Goal: Task Accomplishment & Management: Complete application form

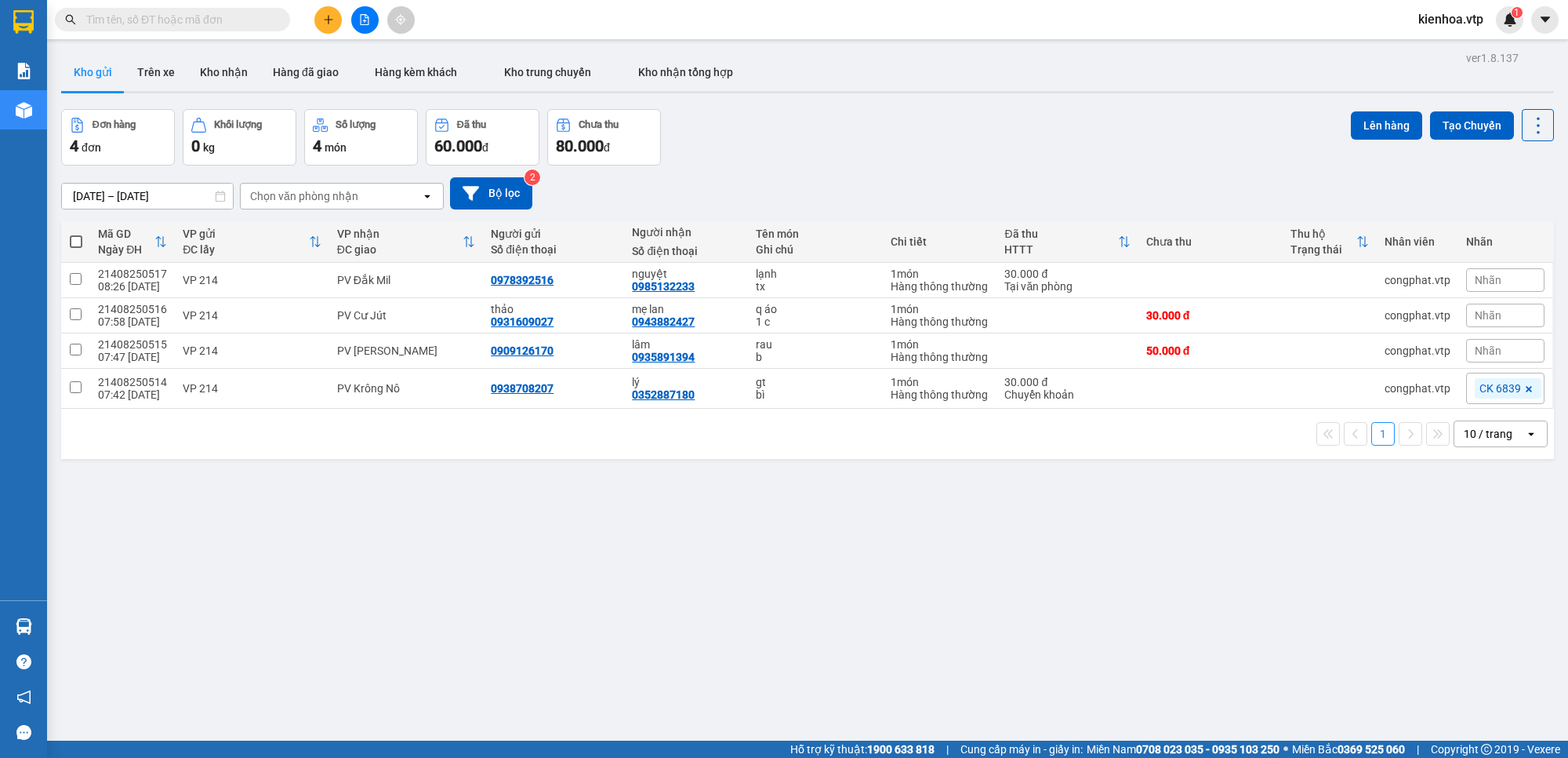
click at [251, 22] on input "text" at bounding box center [178, 19] width 185 height 17
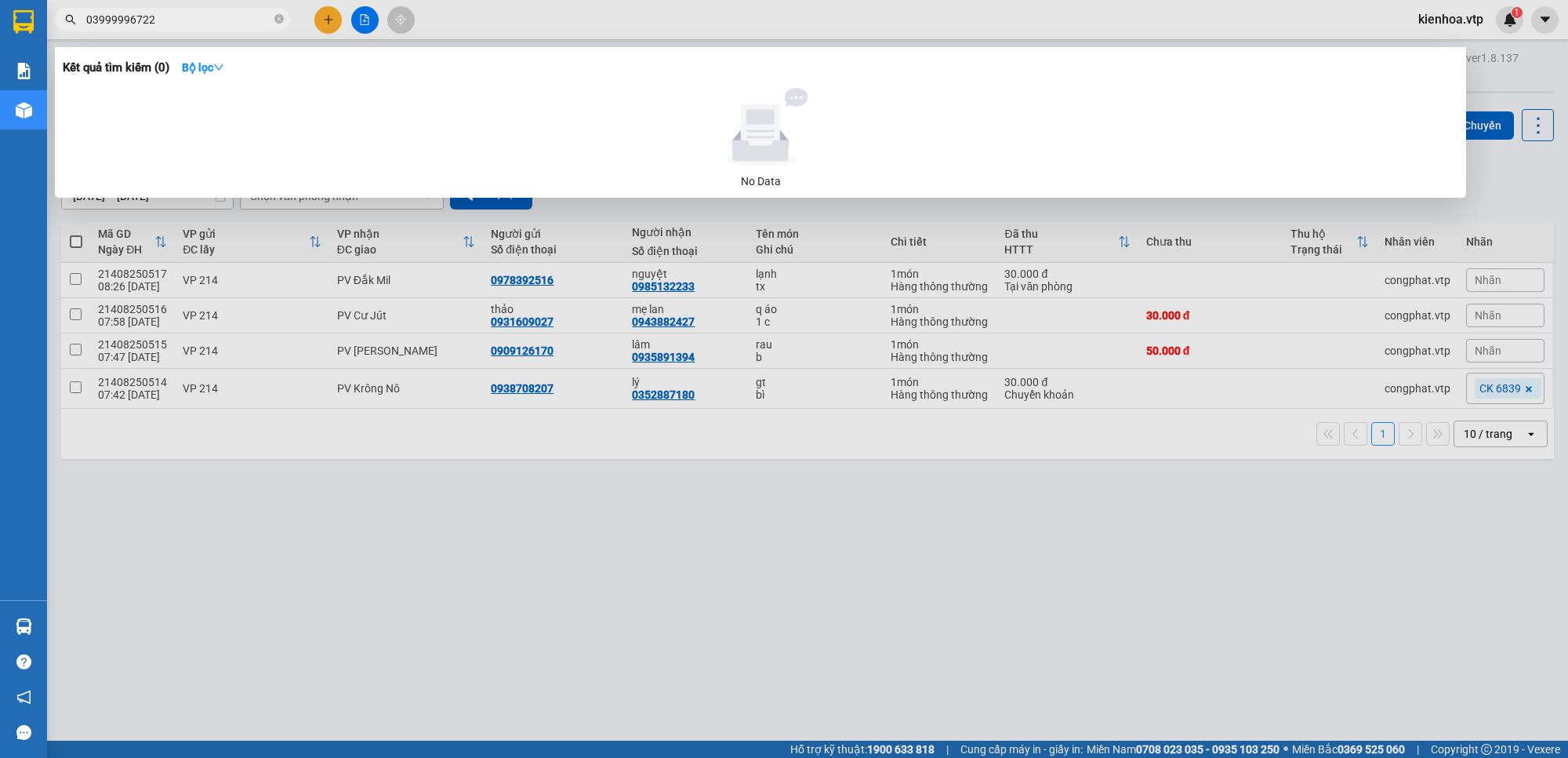
click at [119, 14] on input "03999996722" at bounding box center [178, 19] width 185 height 17
drag, startPoint x: 177, startPoint y: 18, endPoint x: 161, endPoint y: 21, distance: 16.3
click at [161, 21] on input "0399996722" at bounding box center [178, 19] width 185 height 17
drag, startPoint x: 150, startPoint y: 22, endPoint x: 61, endPoint y: 36, distance: 90.1
click at [44, 24] on section "Kết quả tìm kiếm ( 0 ) Bộ lọc No Data 0399996722 kienhoa.vtp 1 Báo cáo BC giao …" at bounding box center [784, 379] width 1568 height 758
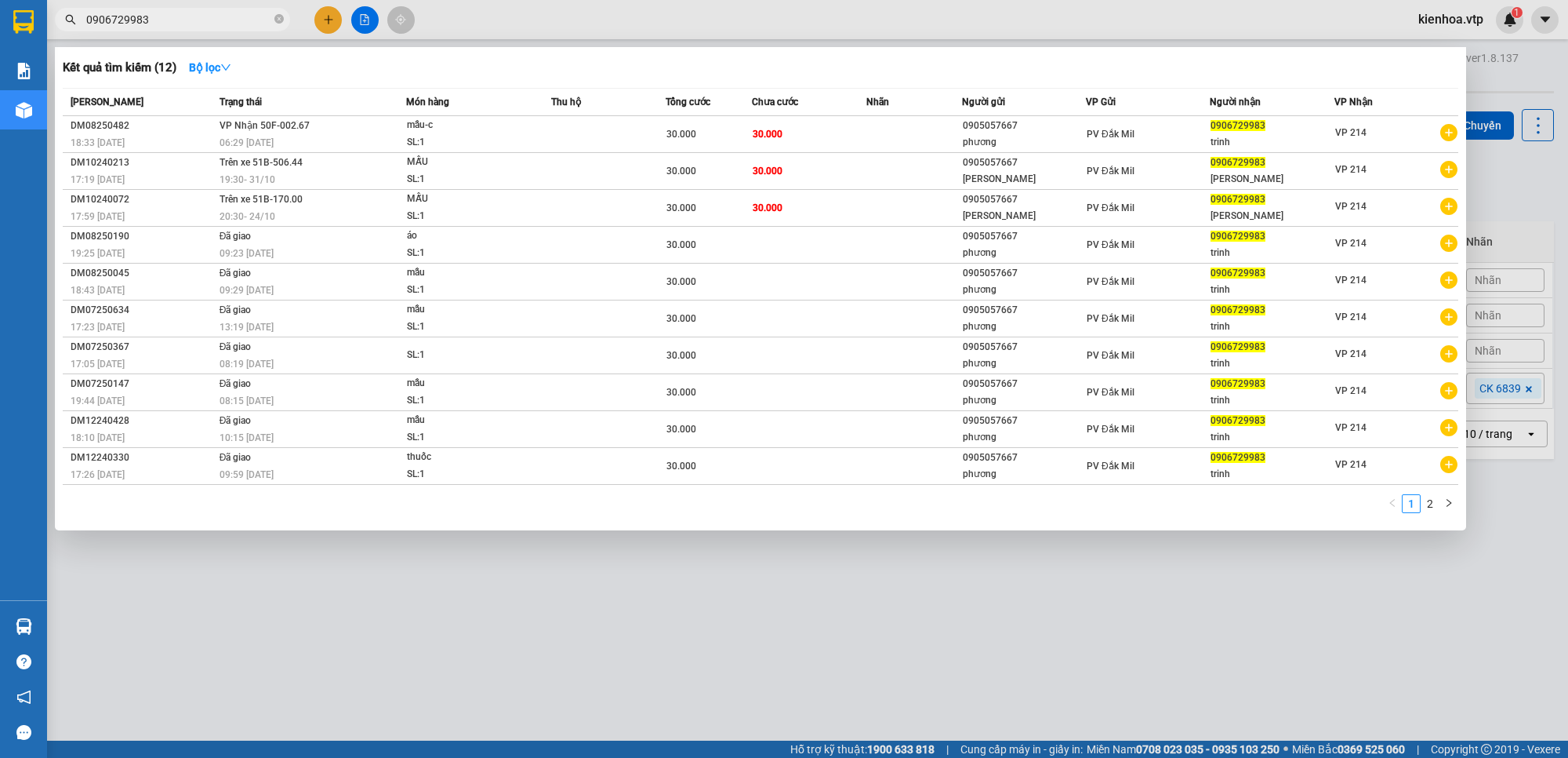
type input "0906729983"
click at [1436, 21] on div at bounding box center [784, 379] width 1568 height 758
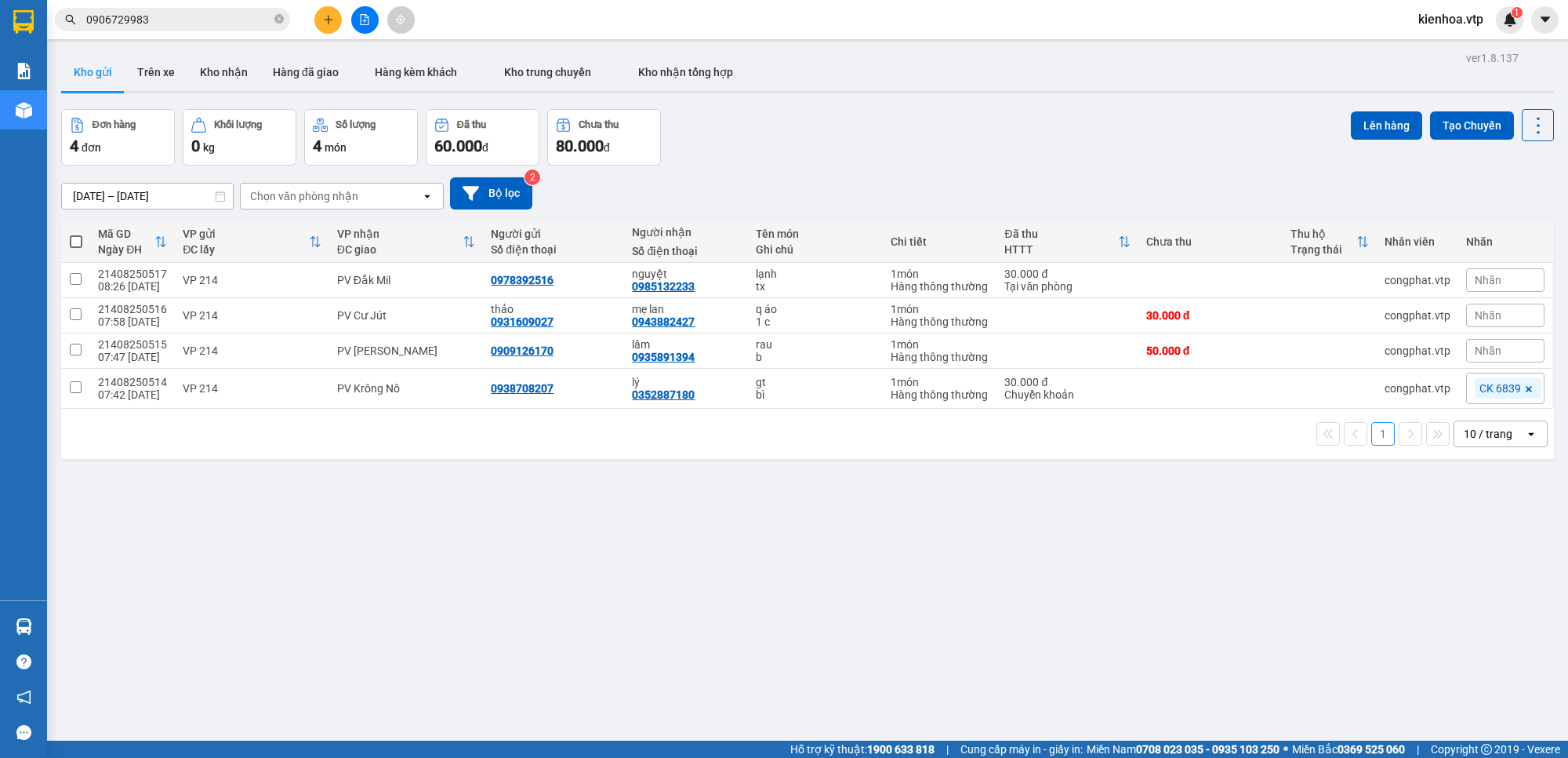
click at [1444, 22] on span "kienhoa.vtp" at bounding box center [1450, 18] width 90 height 19
click at [1451, 51] on span "Đăng xuất" at bounding box center [1462, 48] width 66 height 17
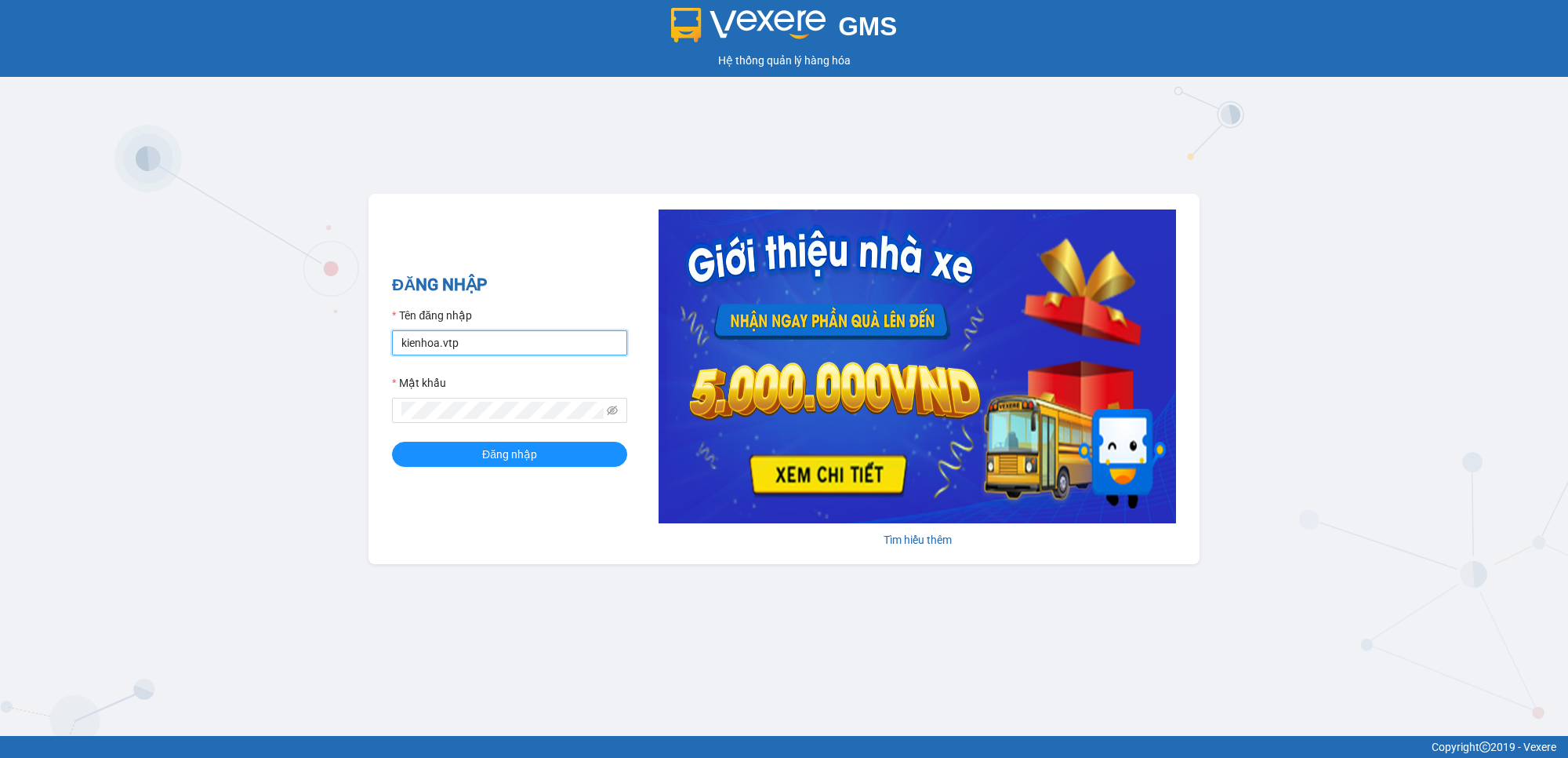
click at [492, 343] on input "kienhoa.vtp" at bounding box center [509, 342] width 235 height 25
drag, startPoint x: 492, startPoint y: 343, endPoint x: 312, endPoint y: 408, distance: 191.4
click at [313, 408] on div "GMS Hệ thống quản lý hàng hóa ĐĂNG NHẬP Tên đăng nhập kienhoa.vtp Mật khẩu Đăng…" at bounding box center [784, 368] width 1568 height 736
type input "hongthien.vtp"
click at [359, 429] on div "GMS Hệ thống quản lý hàng hóa ĐĂNG NHẬP Tên đăng nhập hongthien.vtp Mật khẩu Đă…" at bounding box center [784, 368] width 1568 height 736
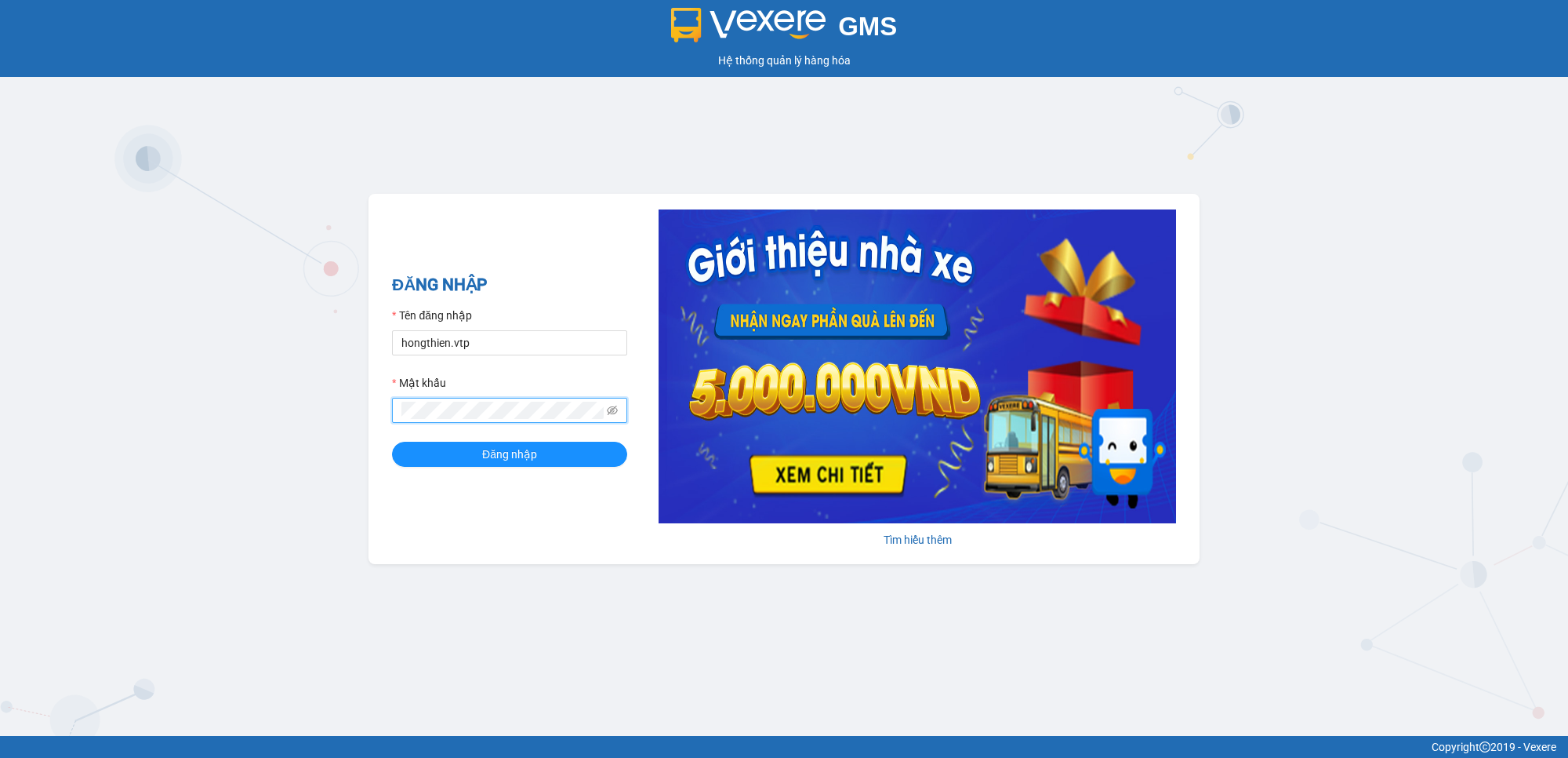
click at [392, 442] on button "Đăng nhập" at bounding box center [509, 454] width 235 height 25
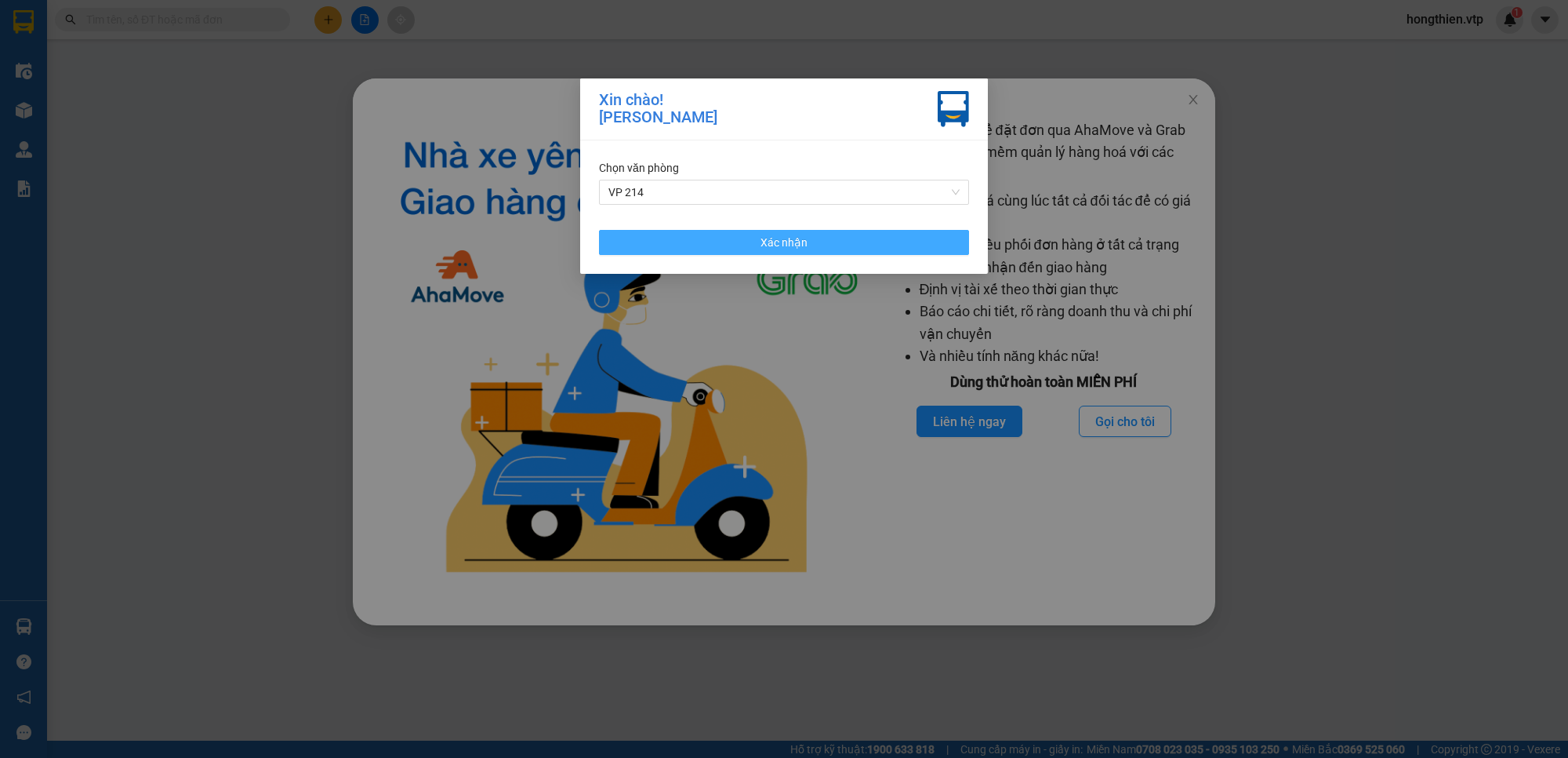
click at [692, 247] on button "Xác nhận" at bounding box center [783, 241] width 370 height 25
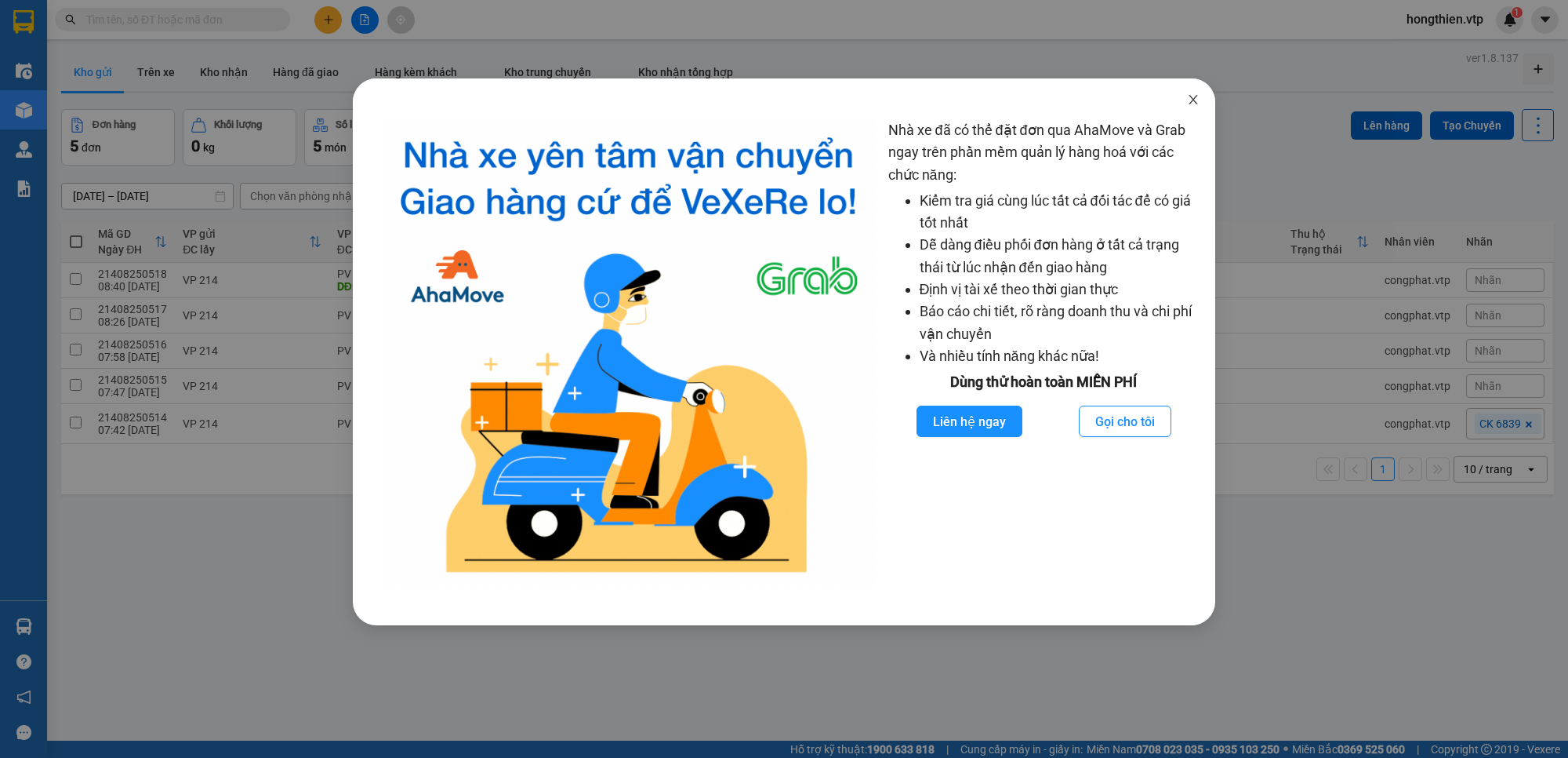
click at [1189, 97] on icon "close" at bounding box center [1193, 100] width 13 height 13
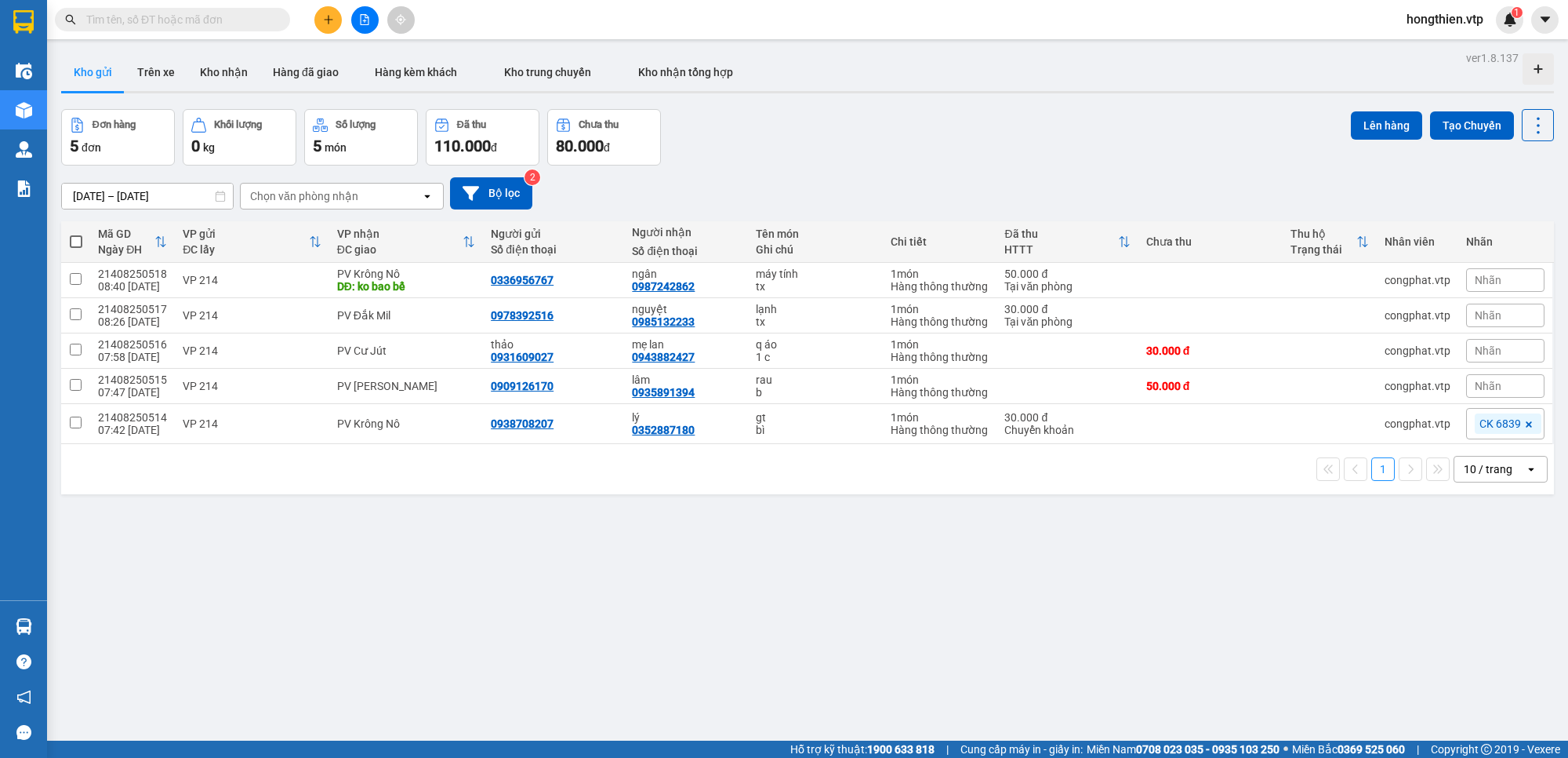
click at [222, 12] on input "text" at bounding box center [178, 19] width 185 height 17
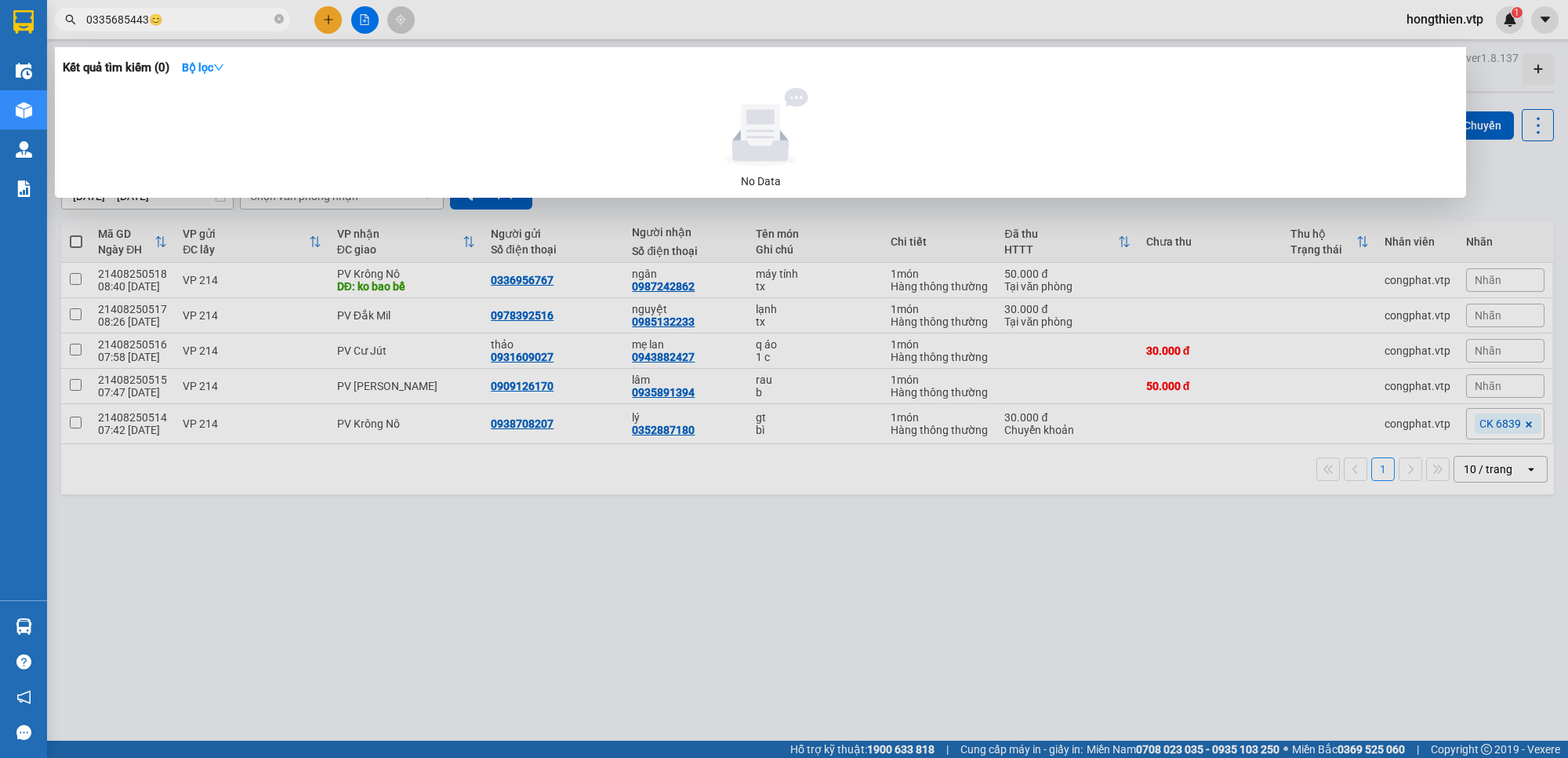
drag, startPoint x: 177, startPoint y: 22, endPoint x: 63, endPoint y: 41, distance: 115.6
click at [64, 34] on div "Kết quả tìm kiếm ( 0 ) Bộ lọc No Data 0335685443😊" at bounding box center [153, 20] width 306 height 27
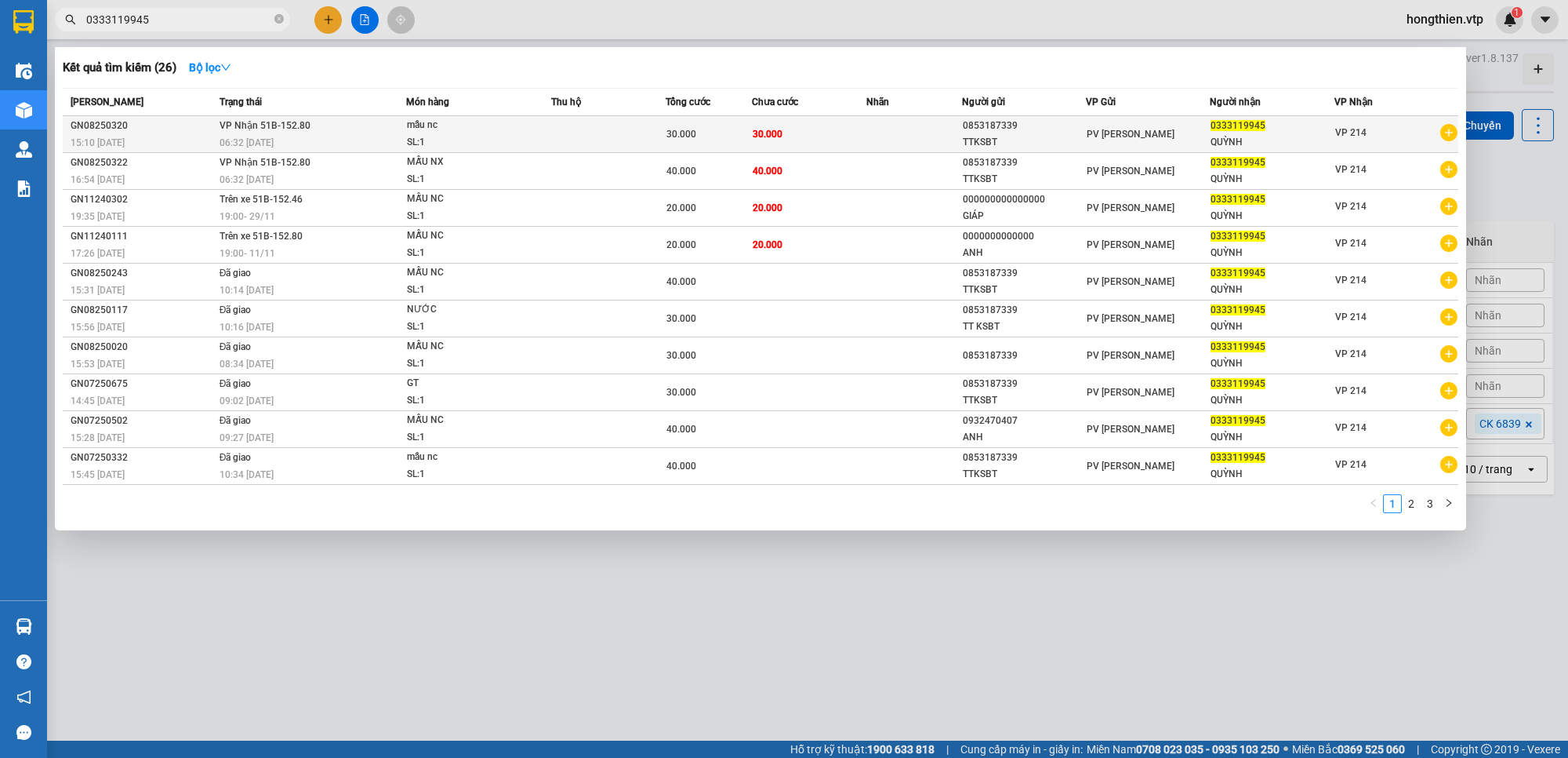
type input "0333119945"
click at [718, 135] on div "30.000" at bounding box center [708, 133] width 85 height 17
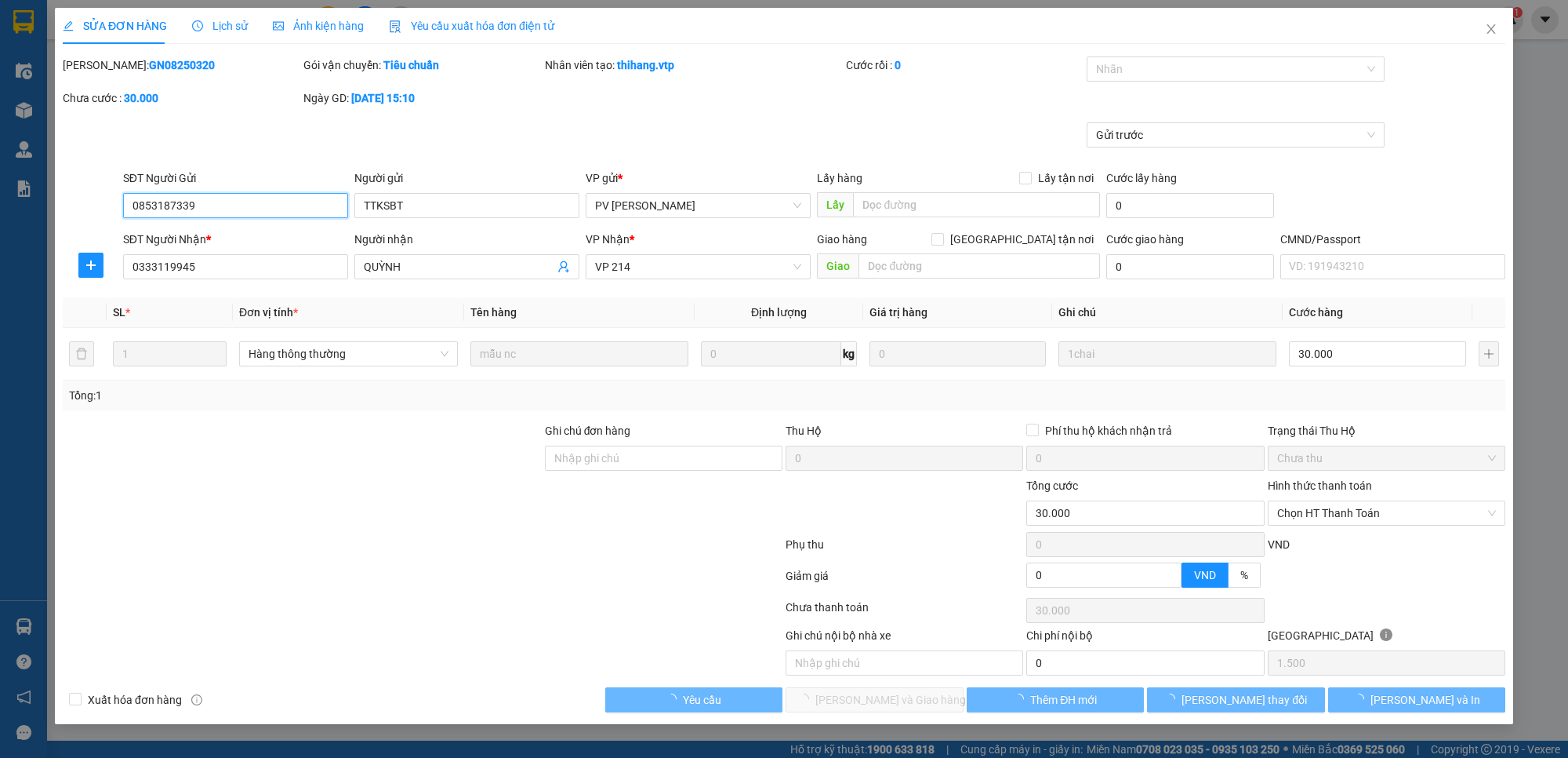
type input "0853187339"
type input "TTKSBT"
type input "0333119945"
type input "QUỲNH"
type input "30.000"
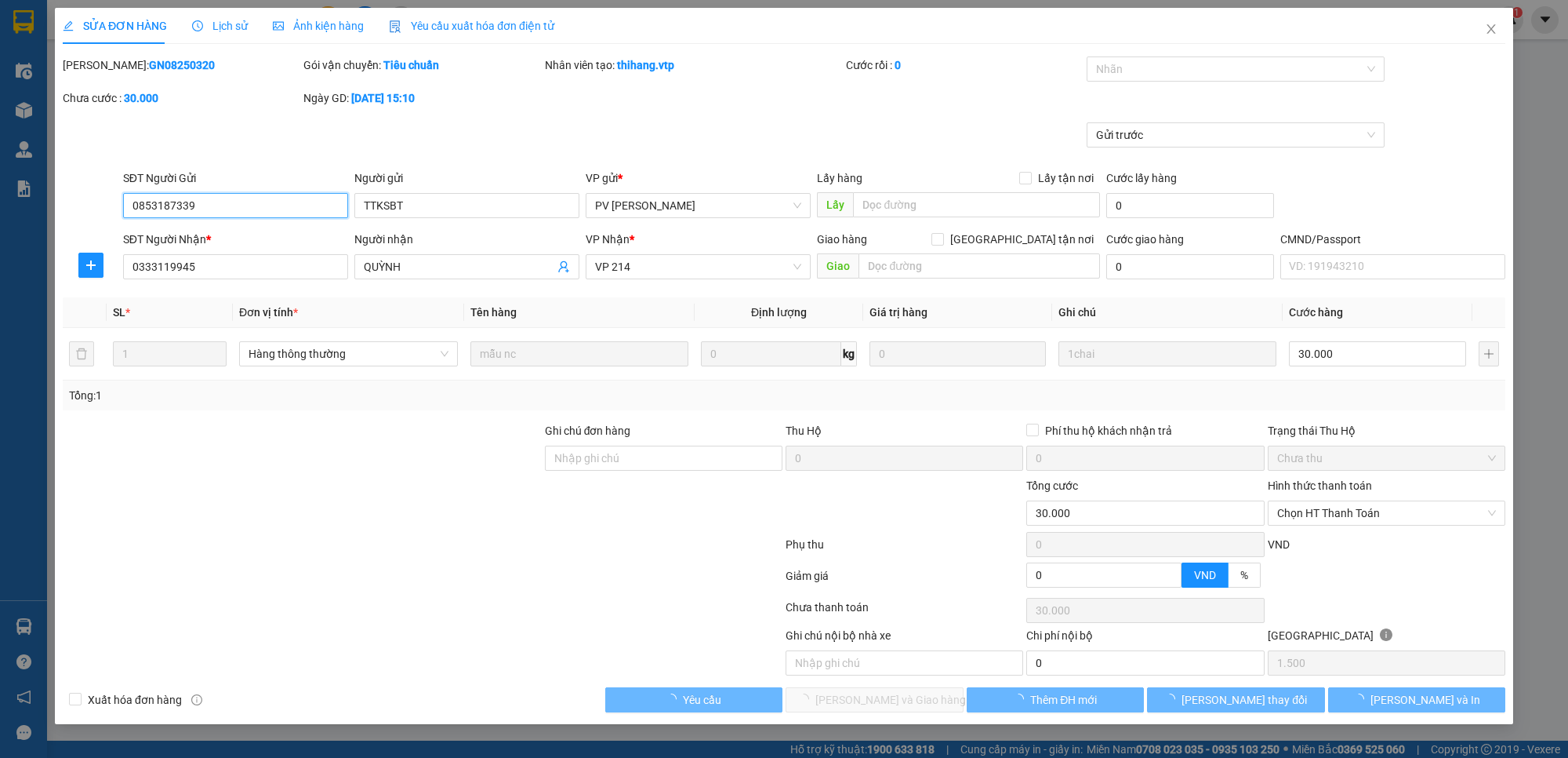
type input "30.000"
type input "1.500"
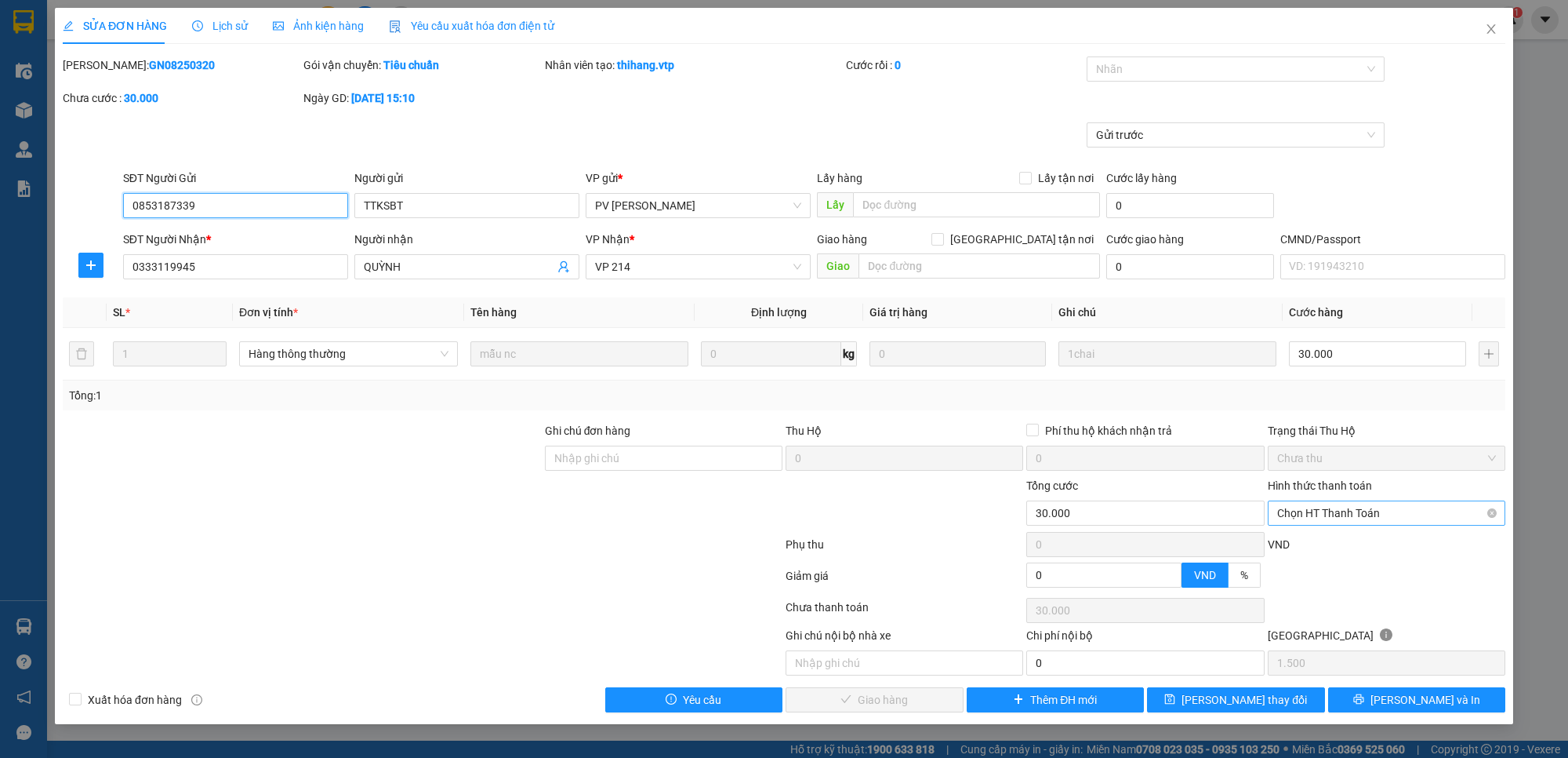
click at [1317, 515] on span "Chọn HT Thanh Toán" at bounding box center [1385, 513] width 218 height 24
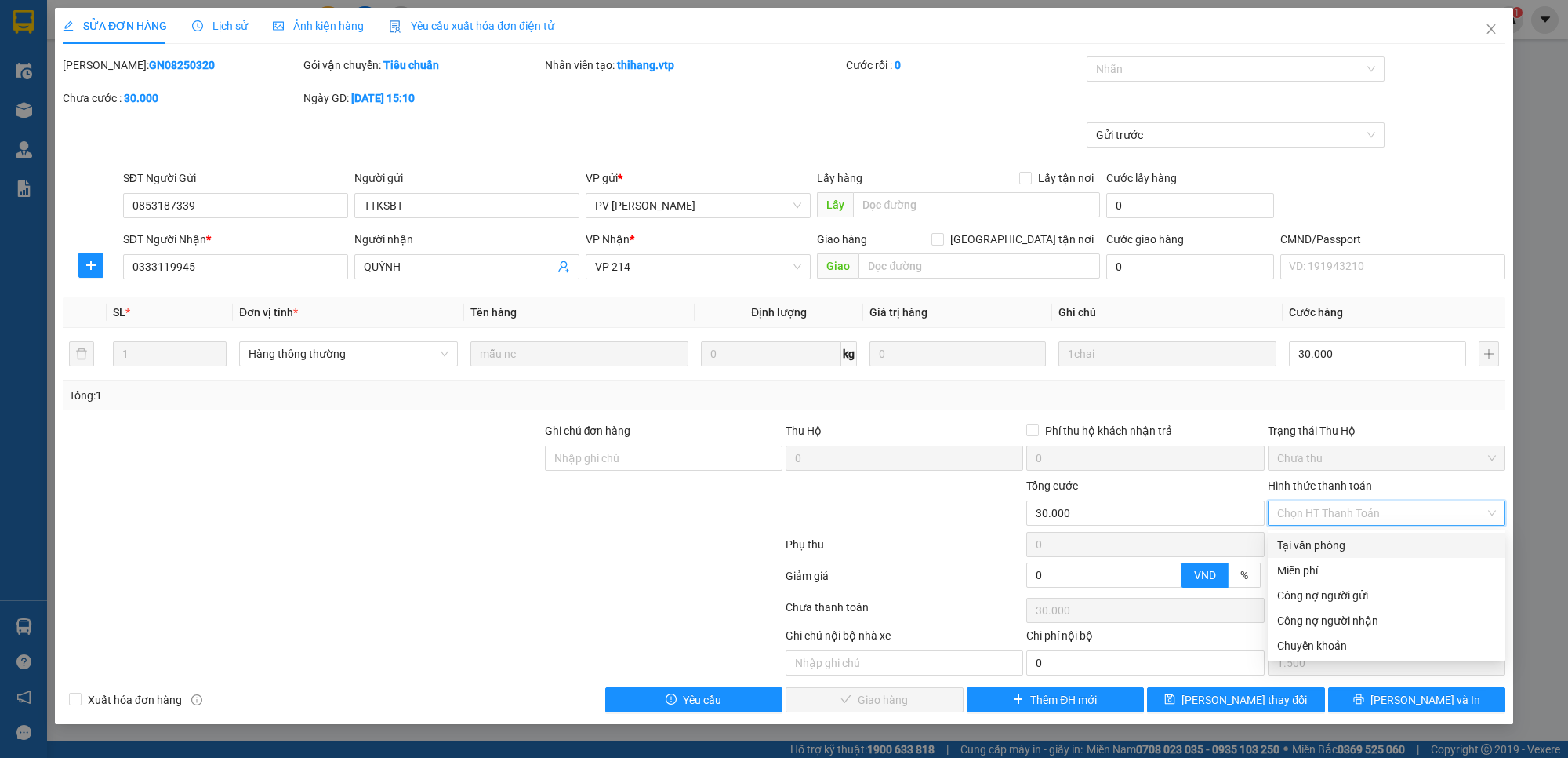
click at [1319, 546] on div "Tại văn phòng" at bounding box center [1385, 545] width 218 height 17
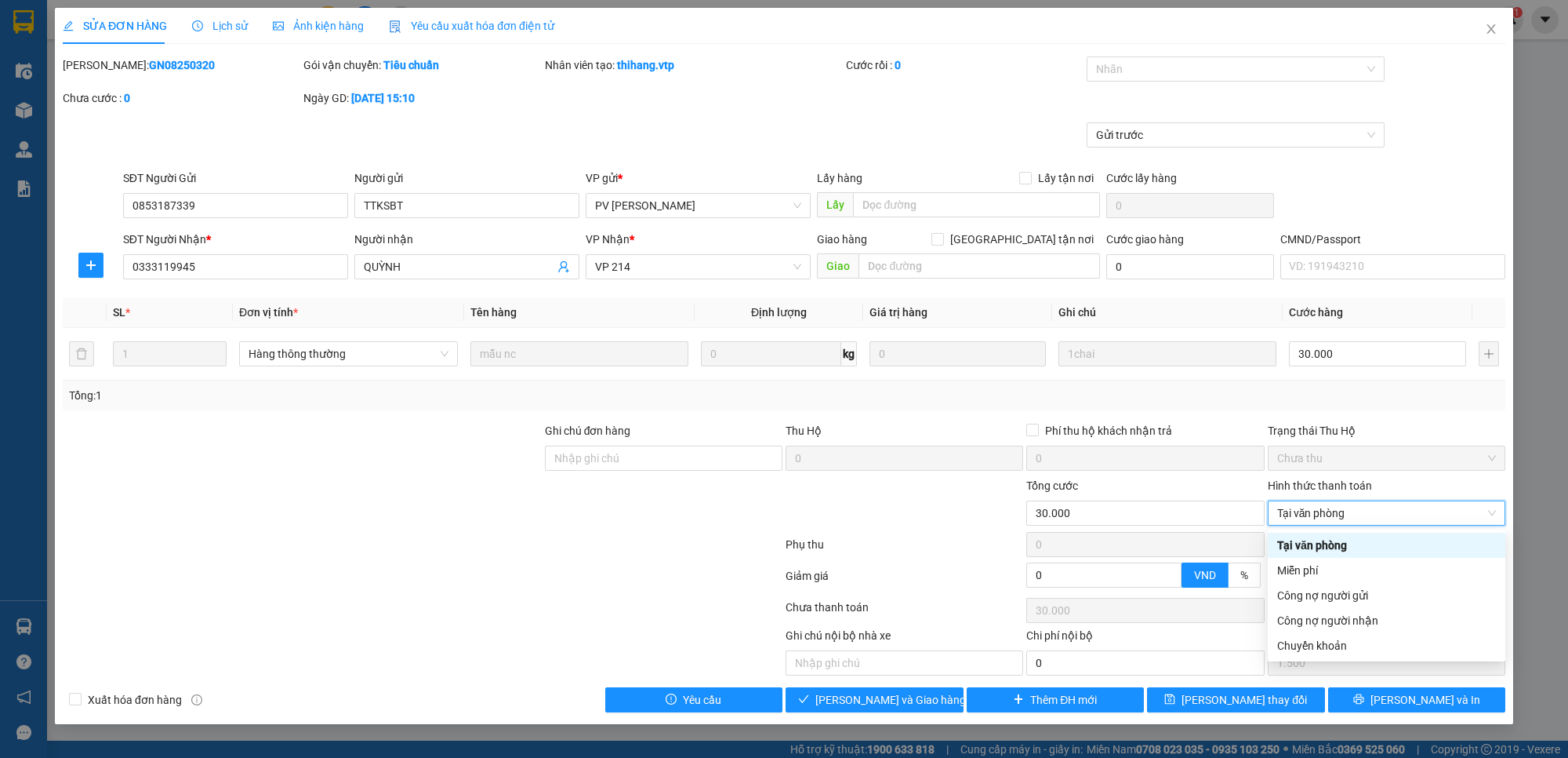
type input "0"
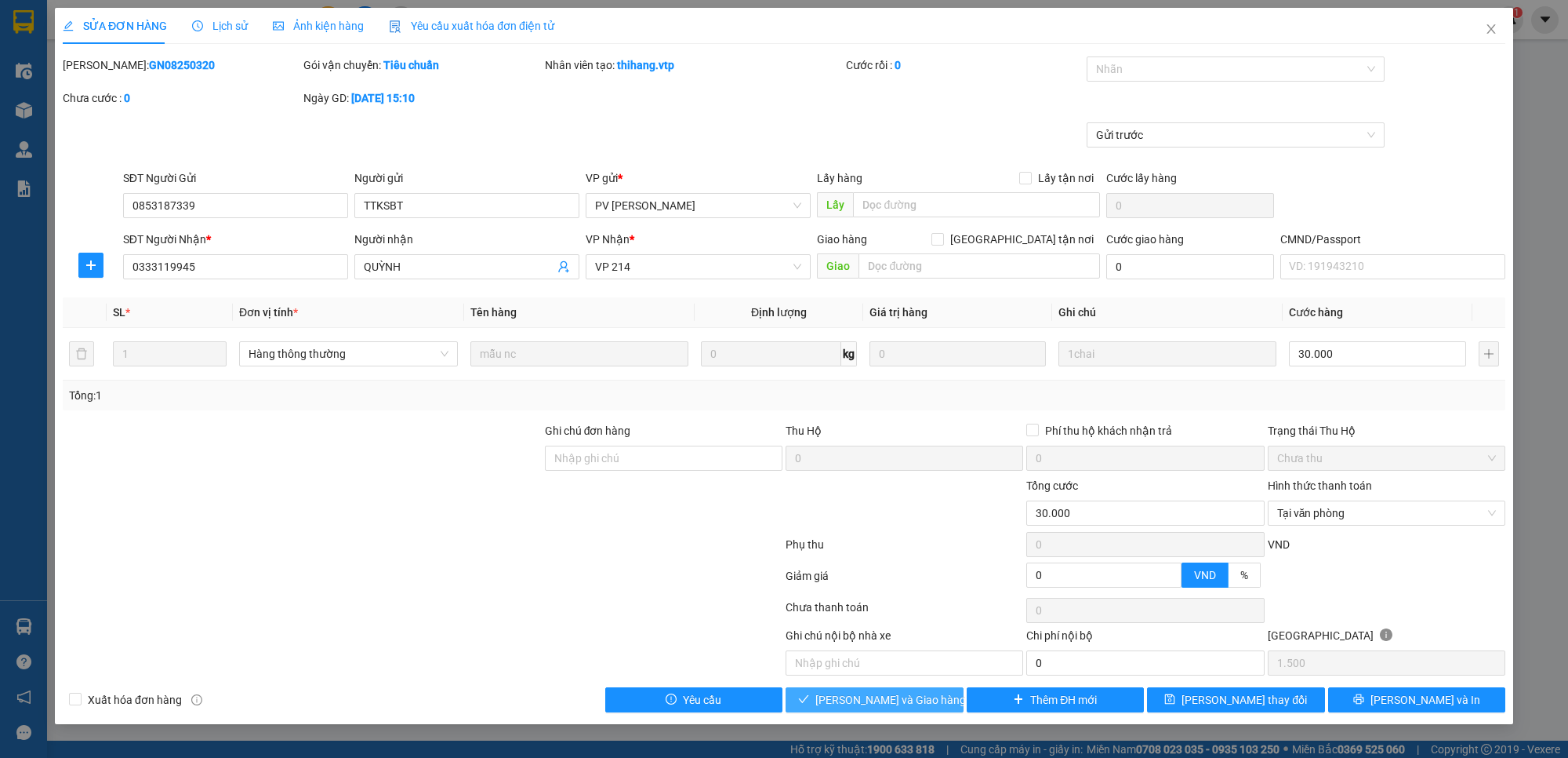
click at [885, 694] on span "[PERSON_NAME] và Giao hàng" at bounding box center [890, 699] width 151 height 17
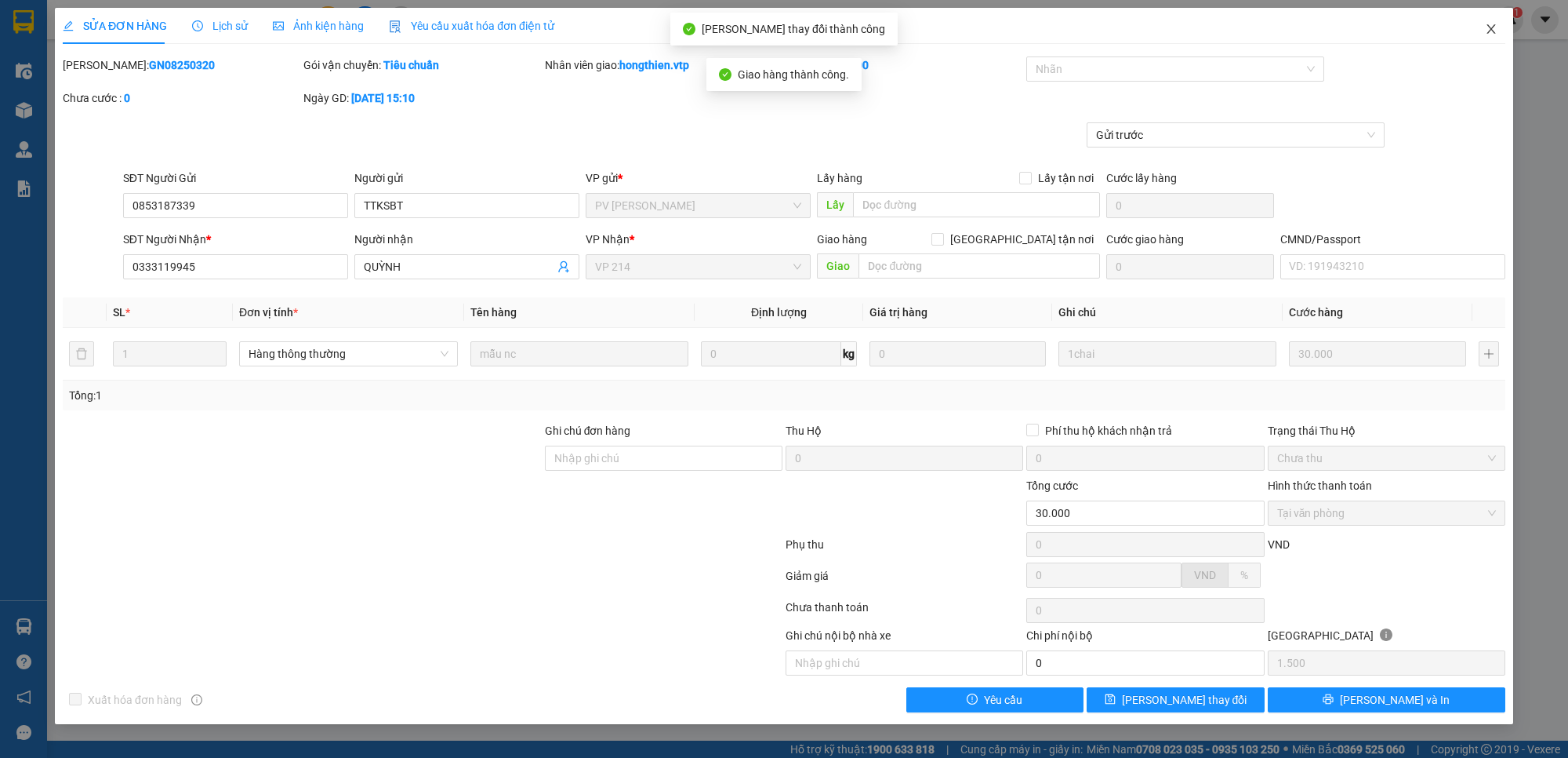
click at [1496, 28] on icon "close" at bounding box center [1491, 29] width 13 height 13
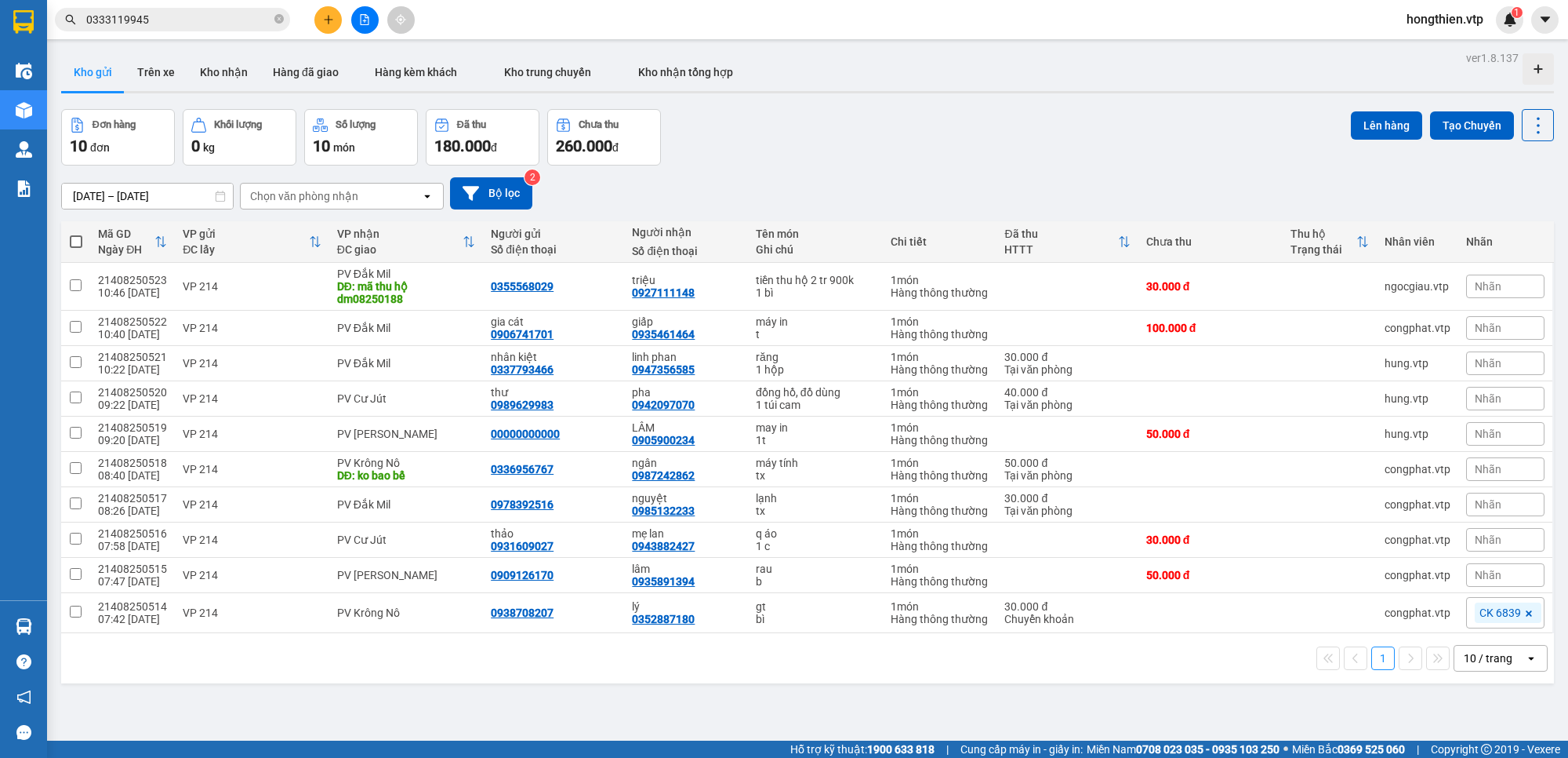
click at [233, 18] on input "0333119945" at bounding box center [178, 19] width 185 height 17
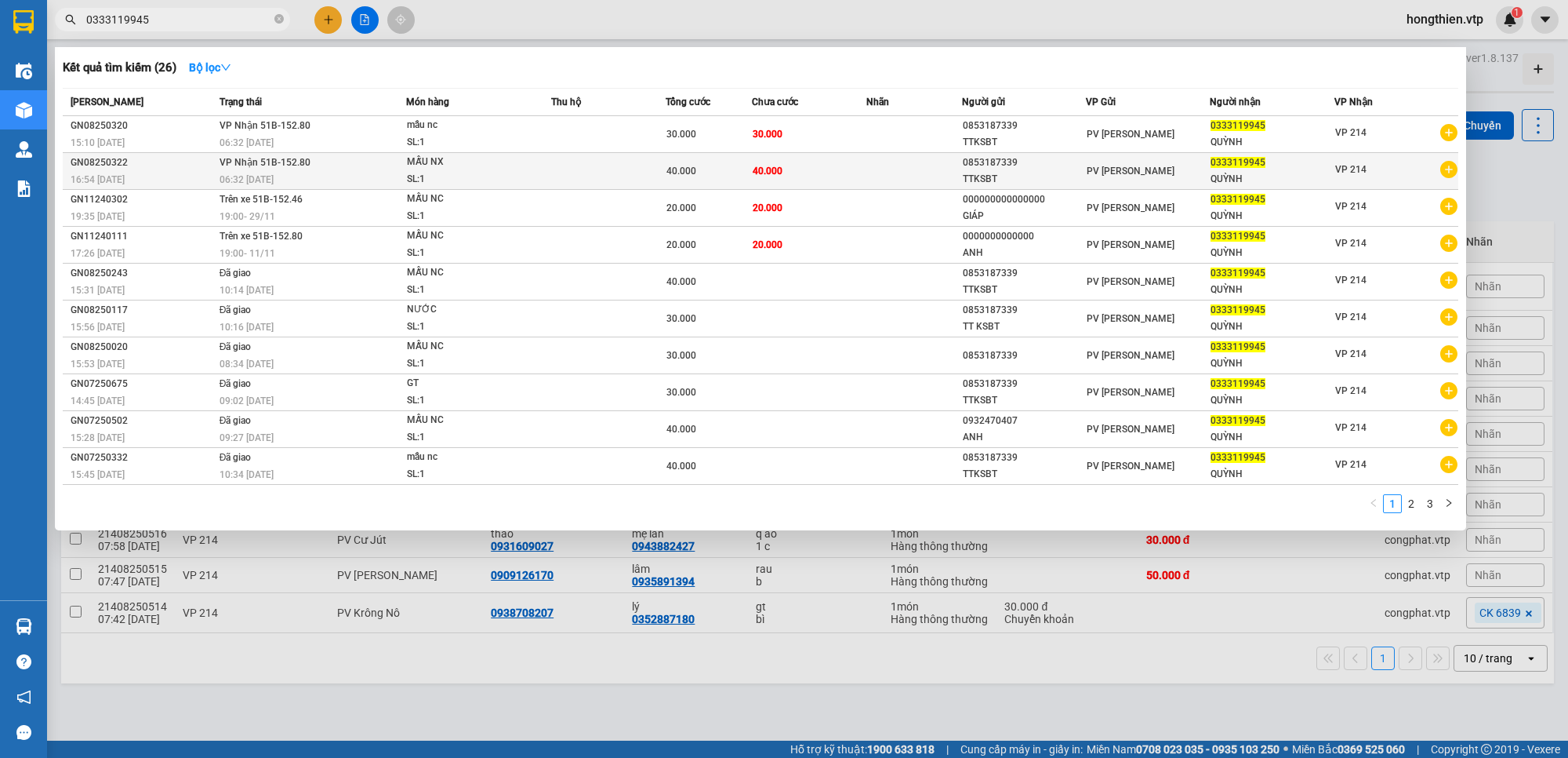
click at [647, 175] on td at bounding box center [608, 171] width 114 height 37
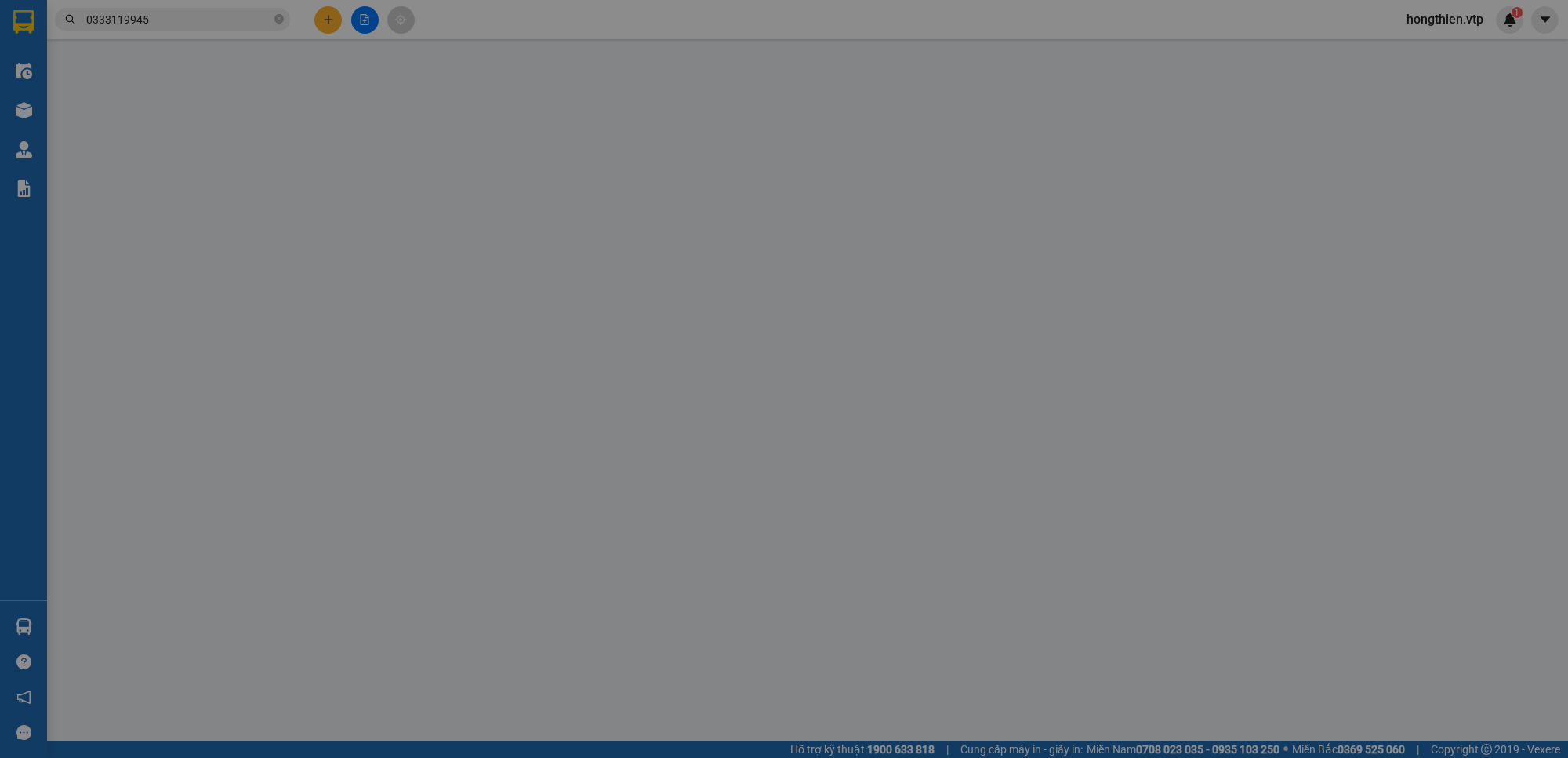
type input "0853187339"
type input "TTKSBT"
type input "0333119945"
type input "QUỲNH"
type input "40.000"
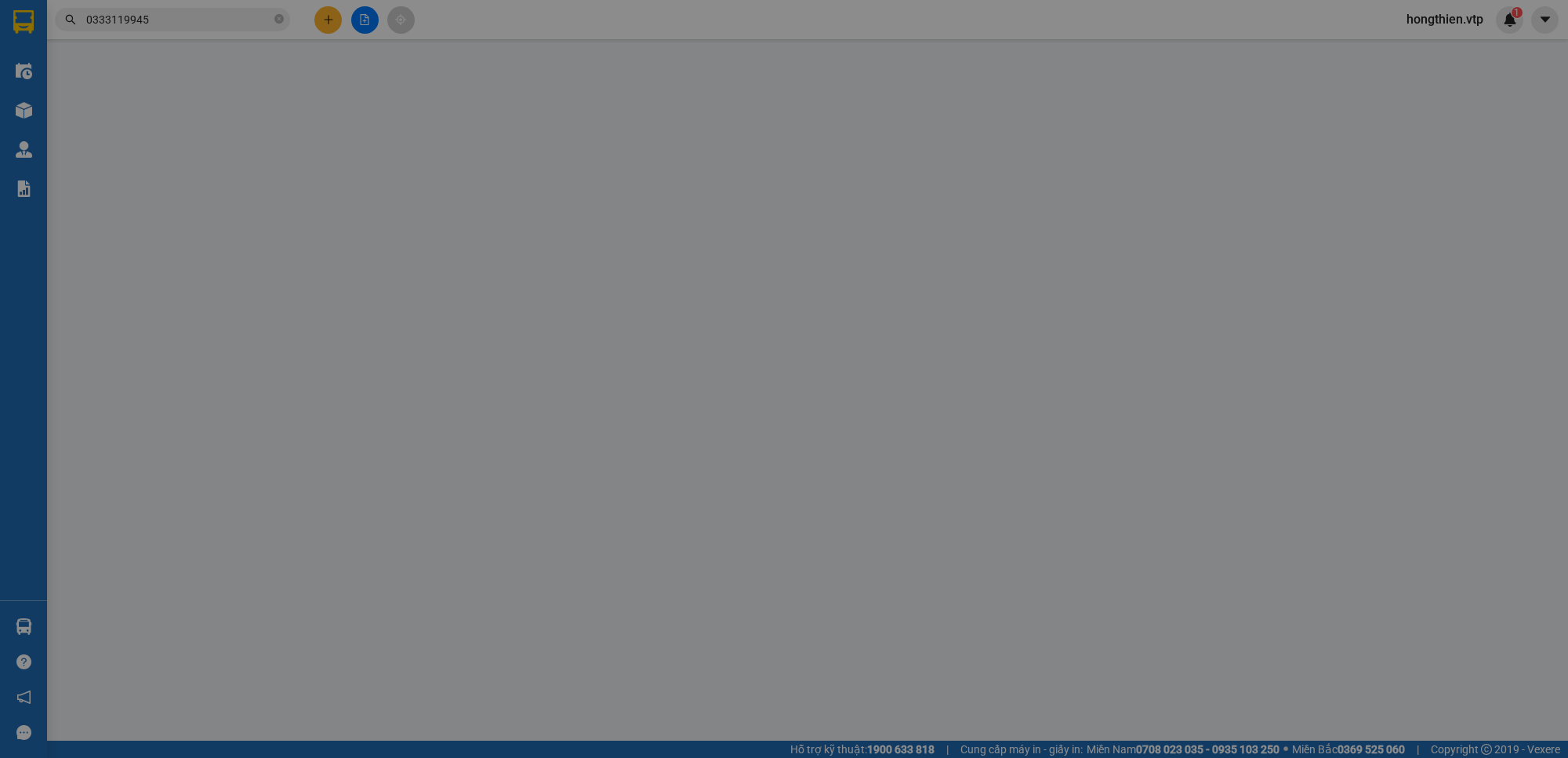
type input "40.000"
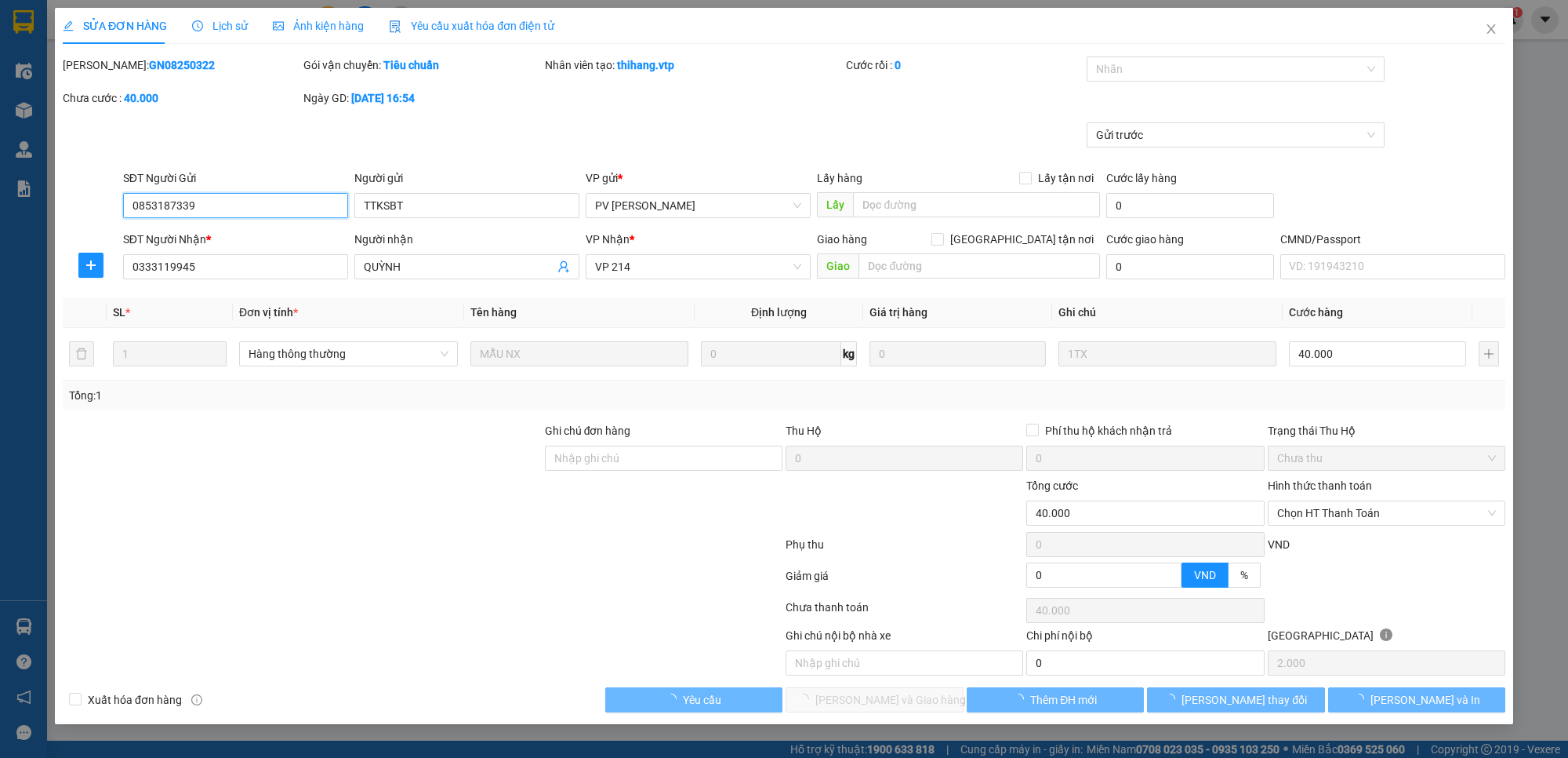
type input "2.000"
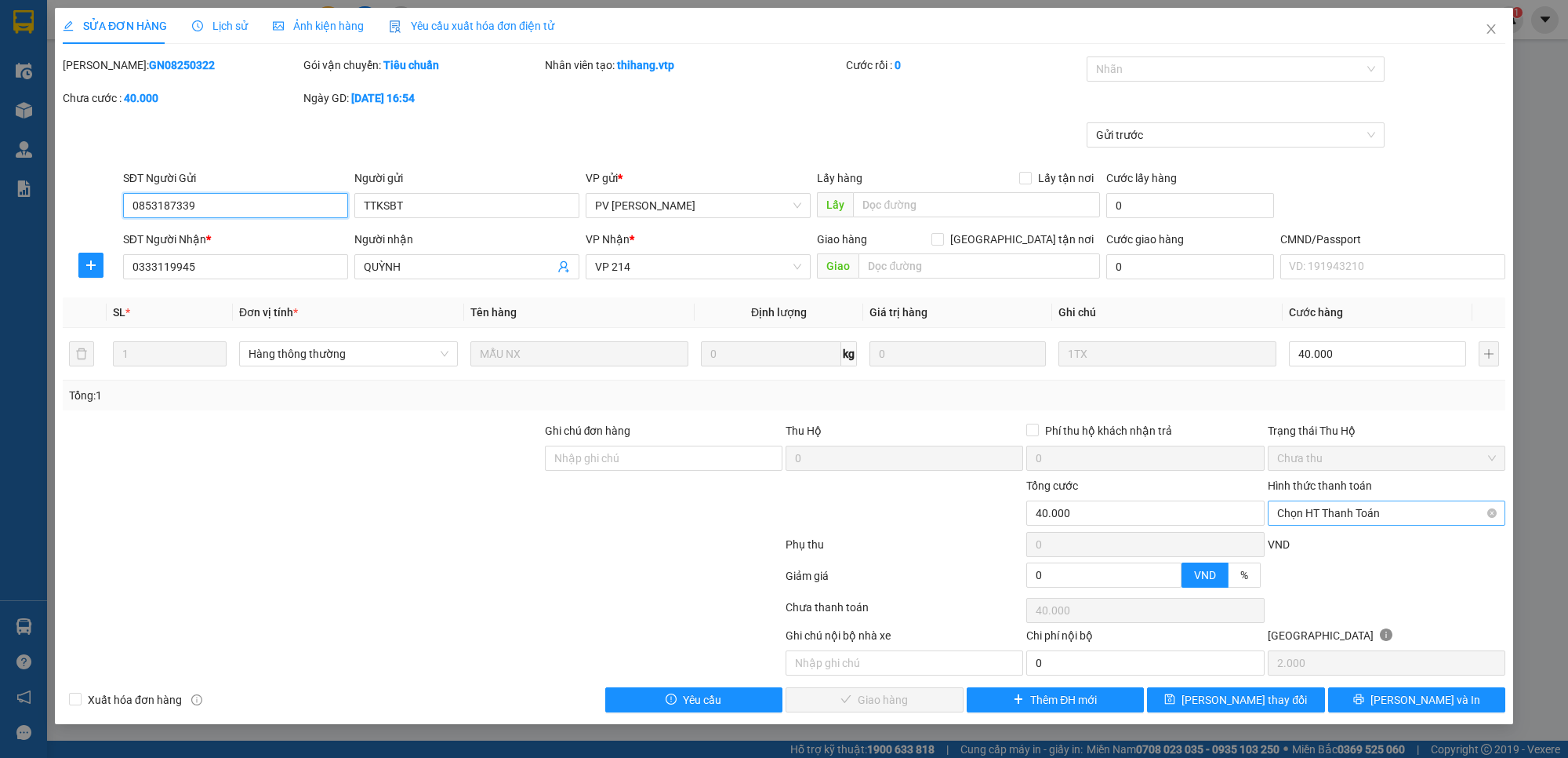
click at [1325, 504] on span "Chọn HT Thanh Toán" at bounding box center [1385, 513] width 218 height 24
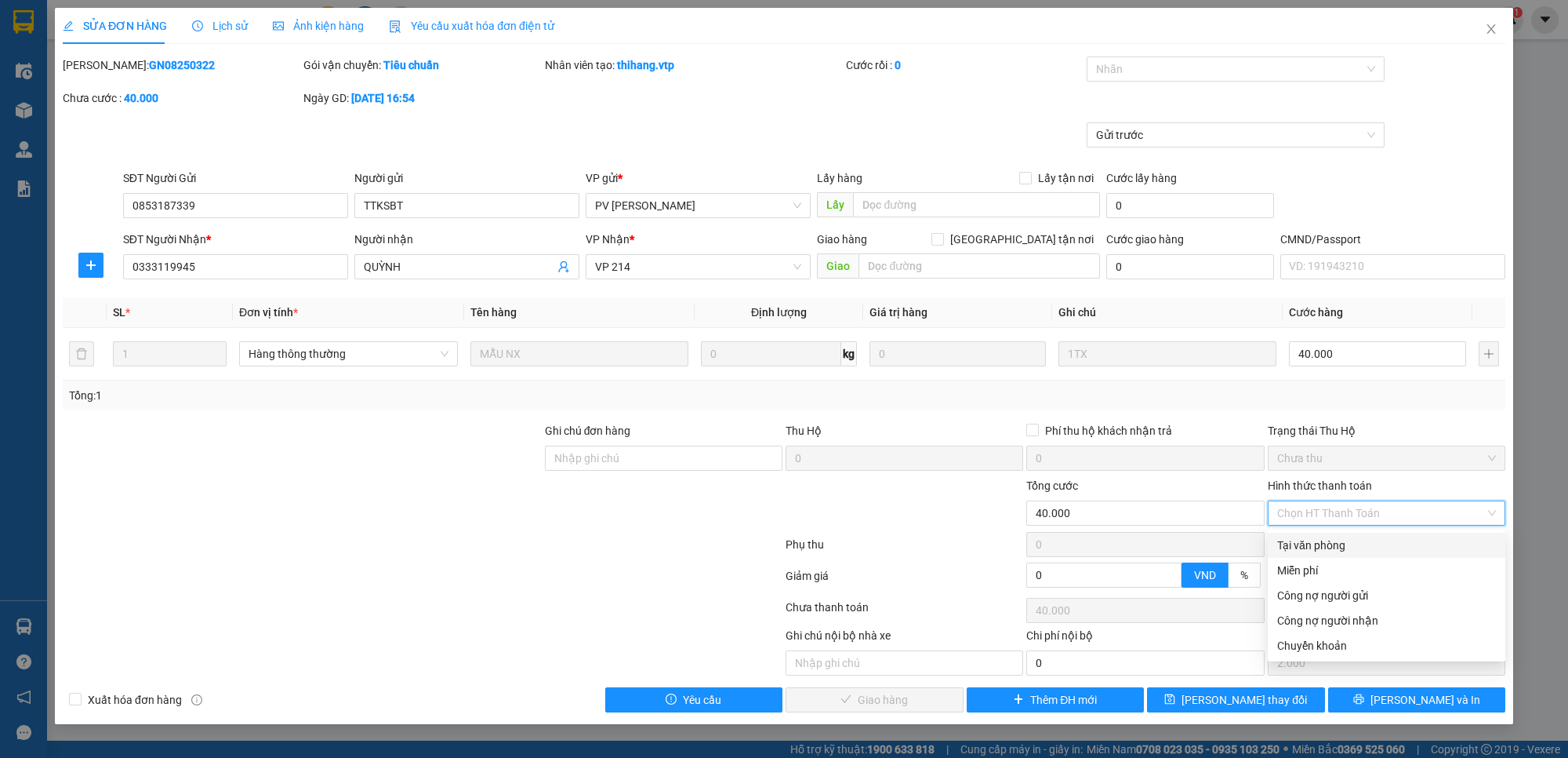
click at [1330, 548] on div "Tại văn phòng" at bounding box center [1385, 545] width 218 height 17
type input "0"
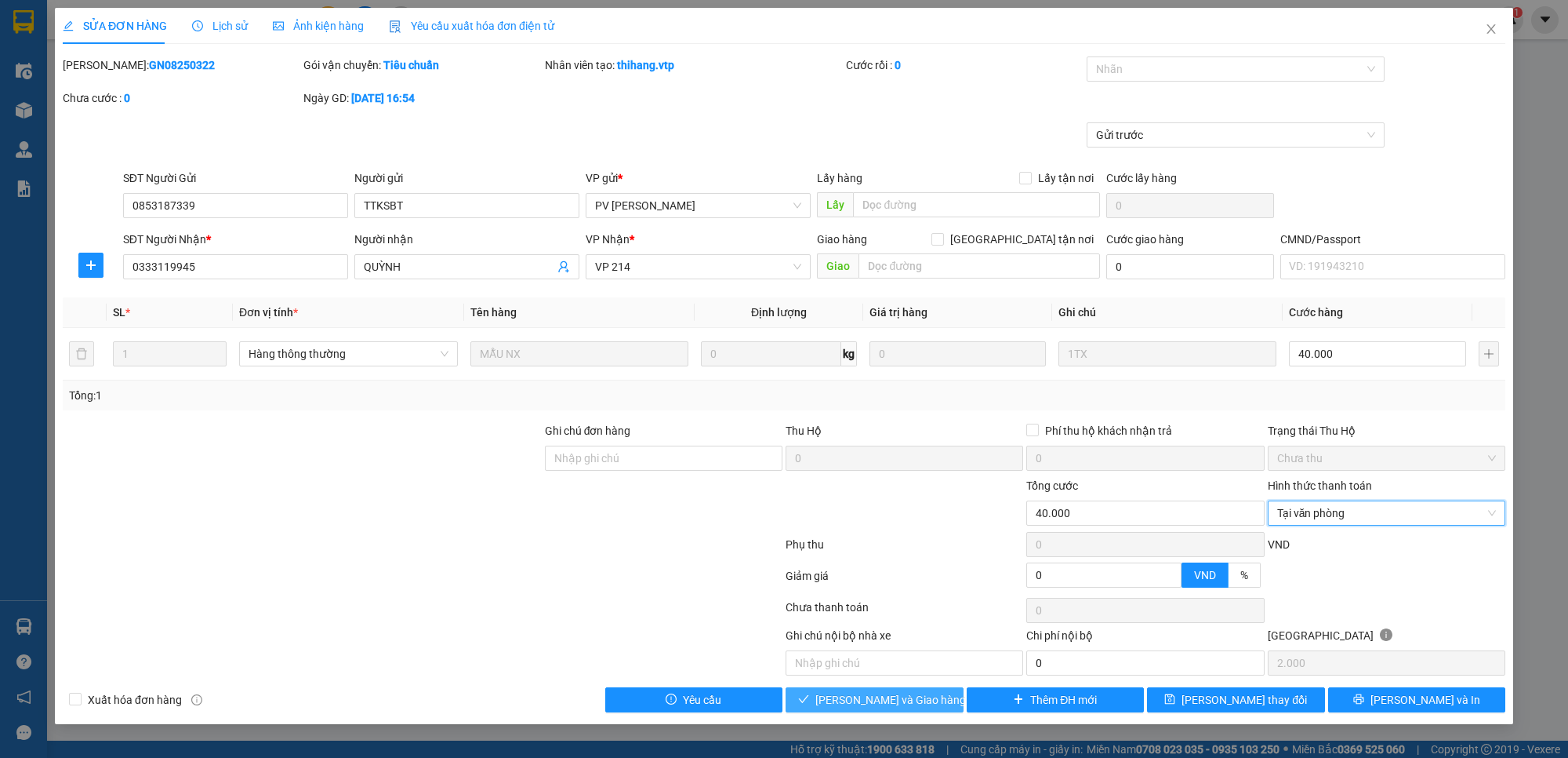
click at [890, 709] on span "[PERSON_NAME] và Giao hàng" at bounding box center [890, 699] width 151 height 17
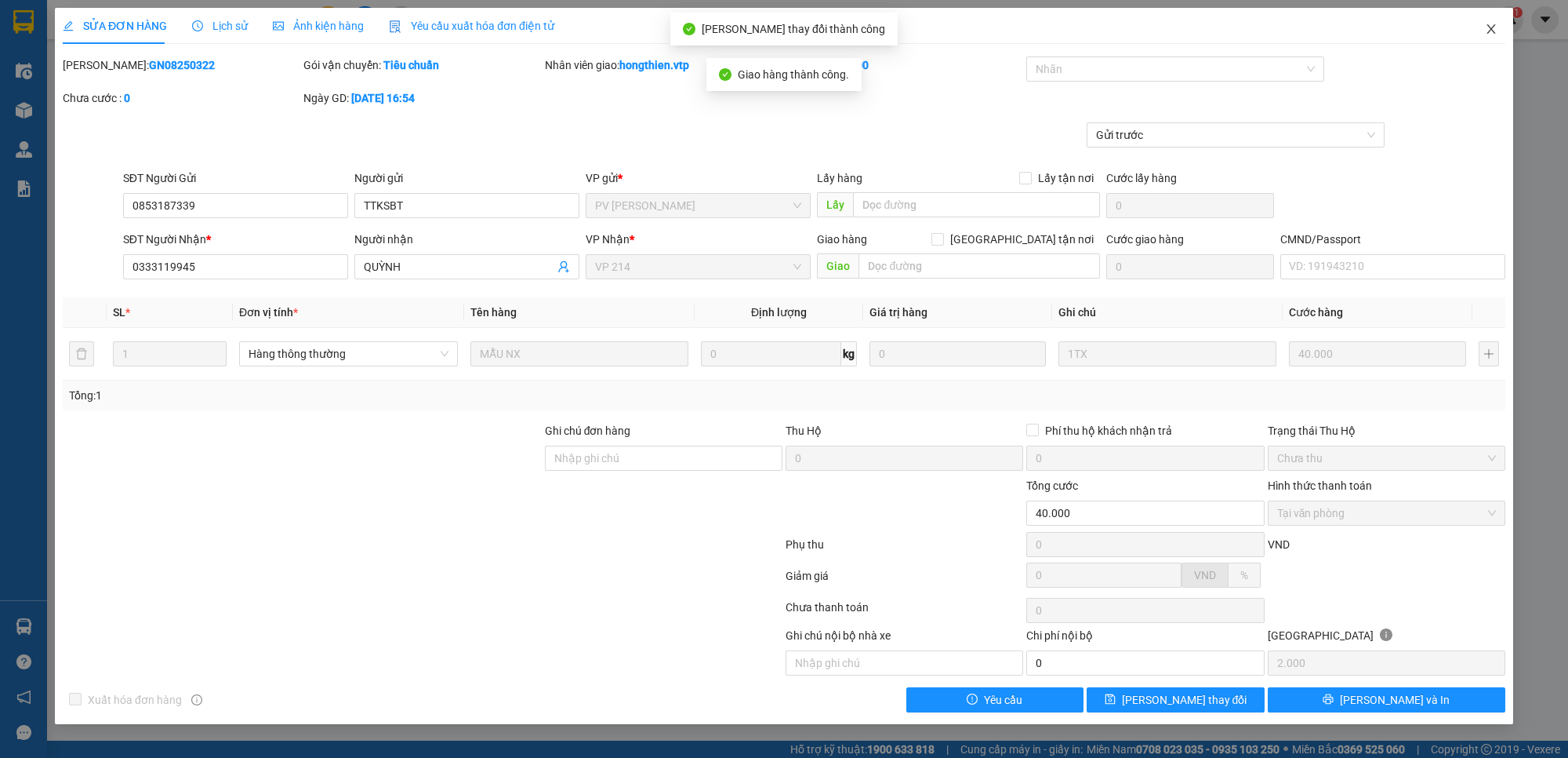
click at [1493, 29] on icon "close" at bounding box center [1491, 29] width 13 height 13
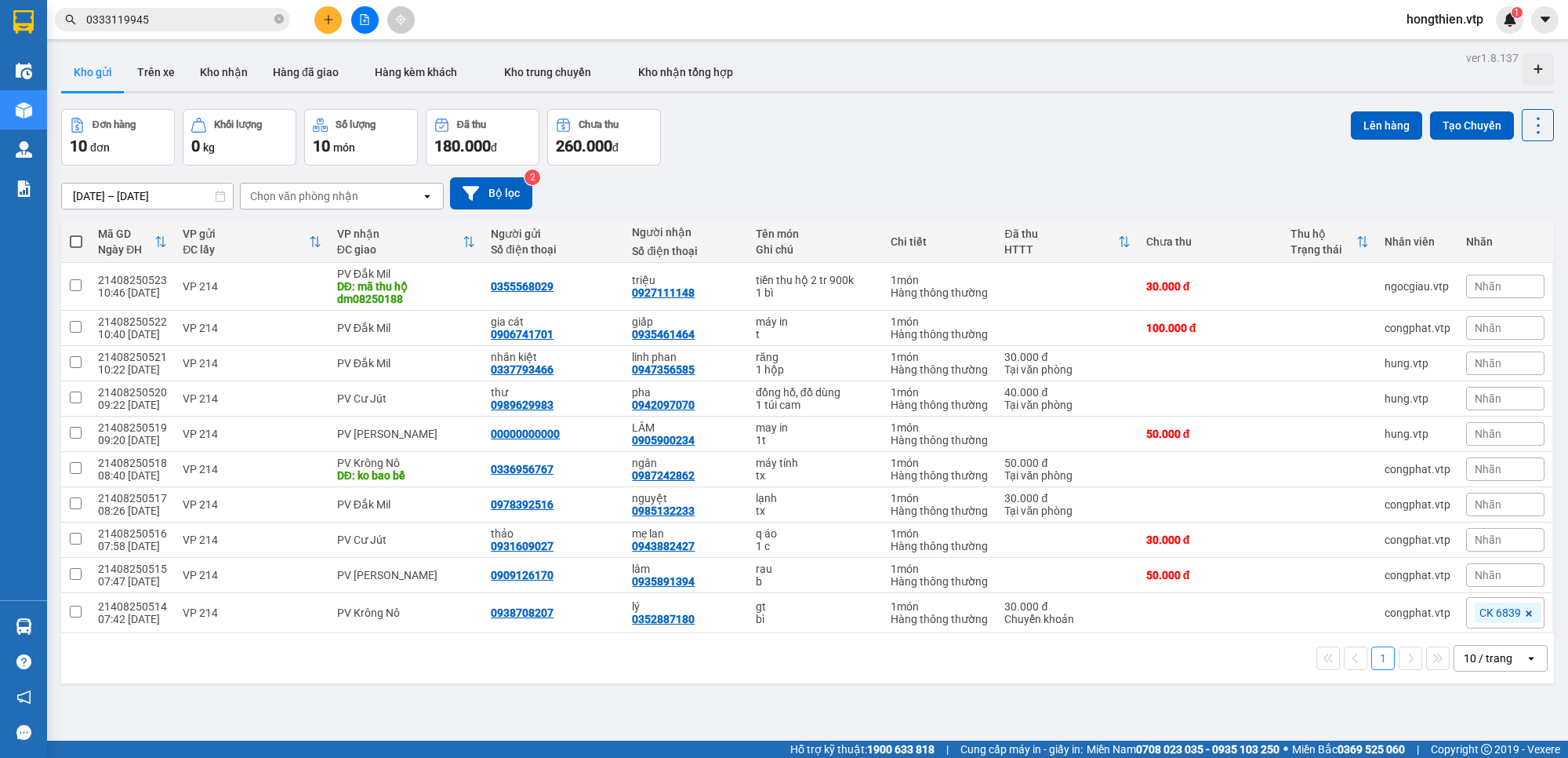
click at [238, 29] on span "0333119945" at bounding box center [172, 20] width 235 height 24
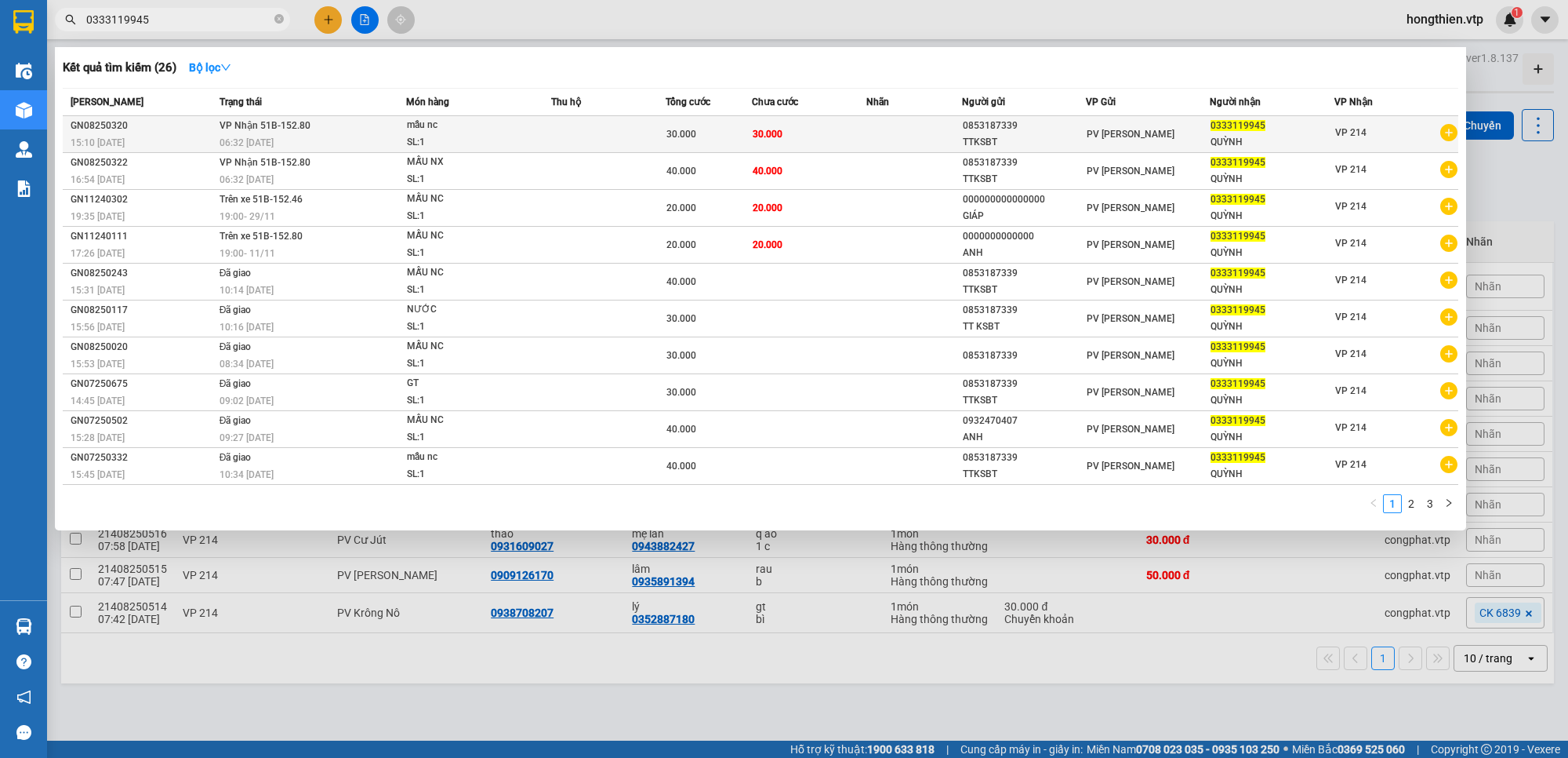
click at [694, 142] on div "30.000" at bounding box center [708, 133] width 85 height 17
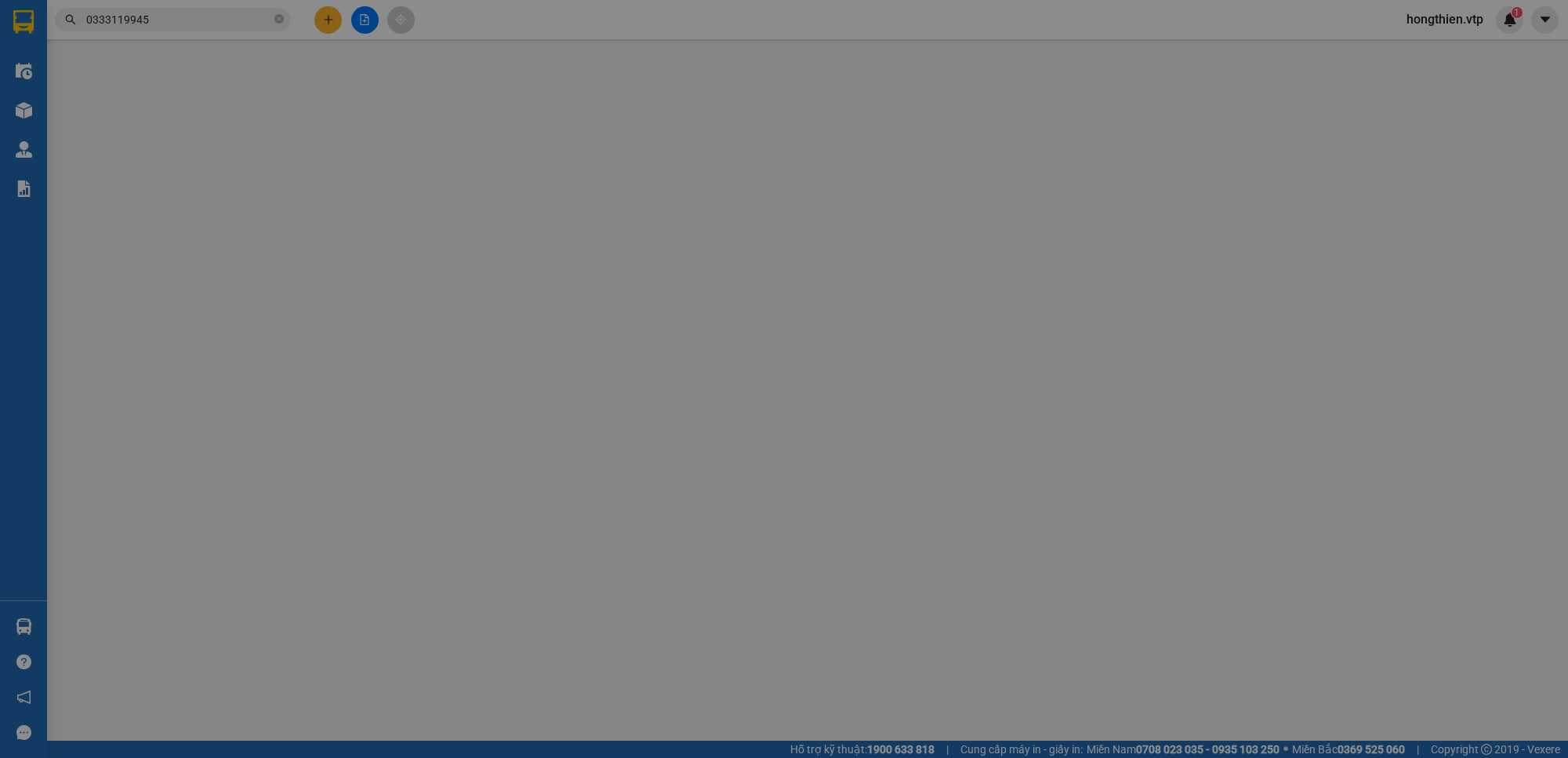
type input "0853187339"
type input "TTKSBT"
type input "0333119945"
type input "QUỲNH"
type input "30.000"
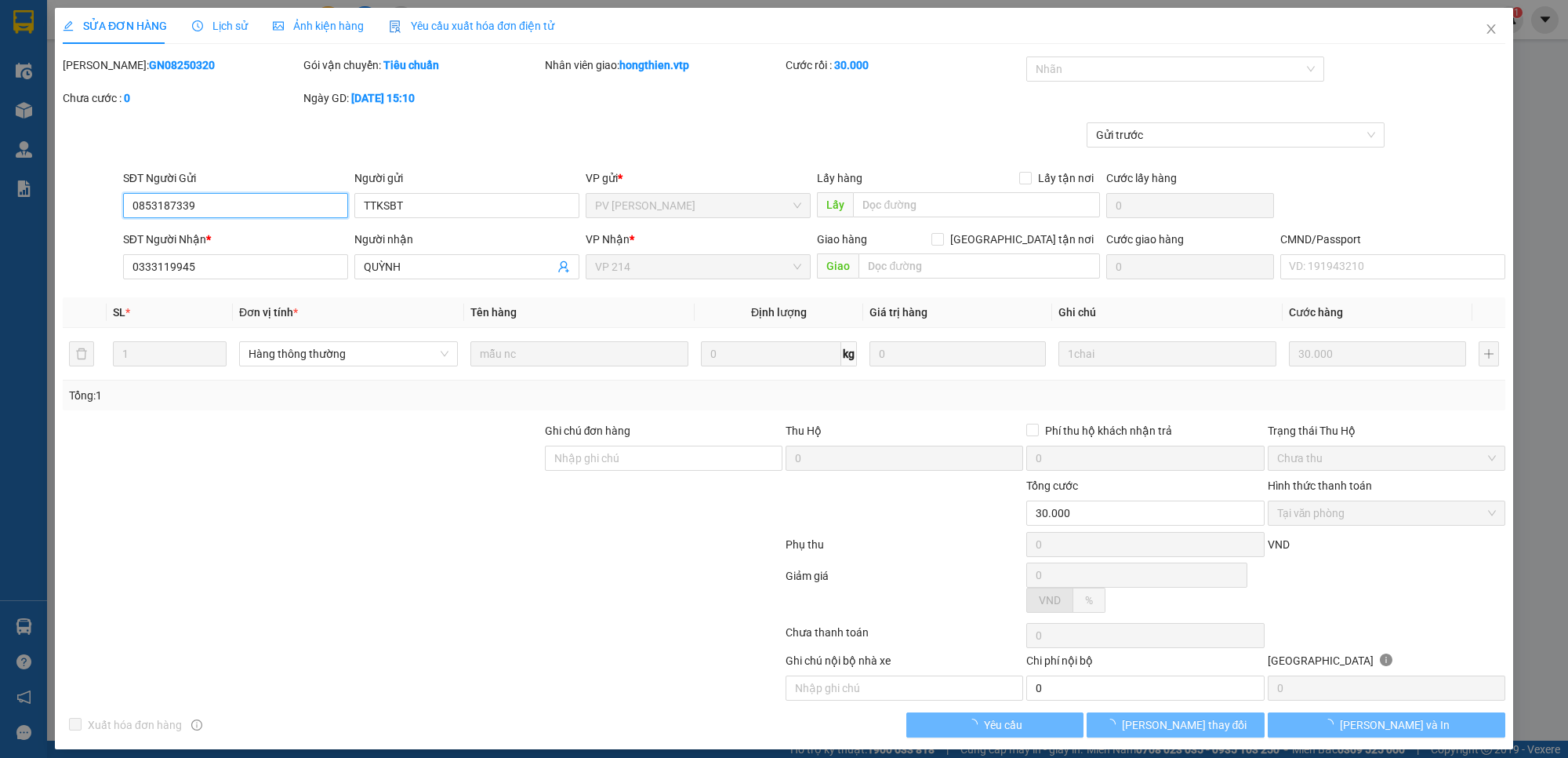
type input "1.500"
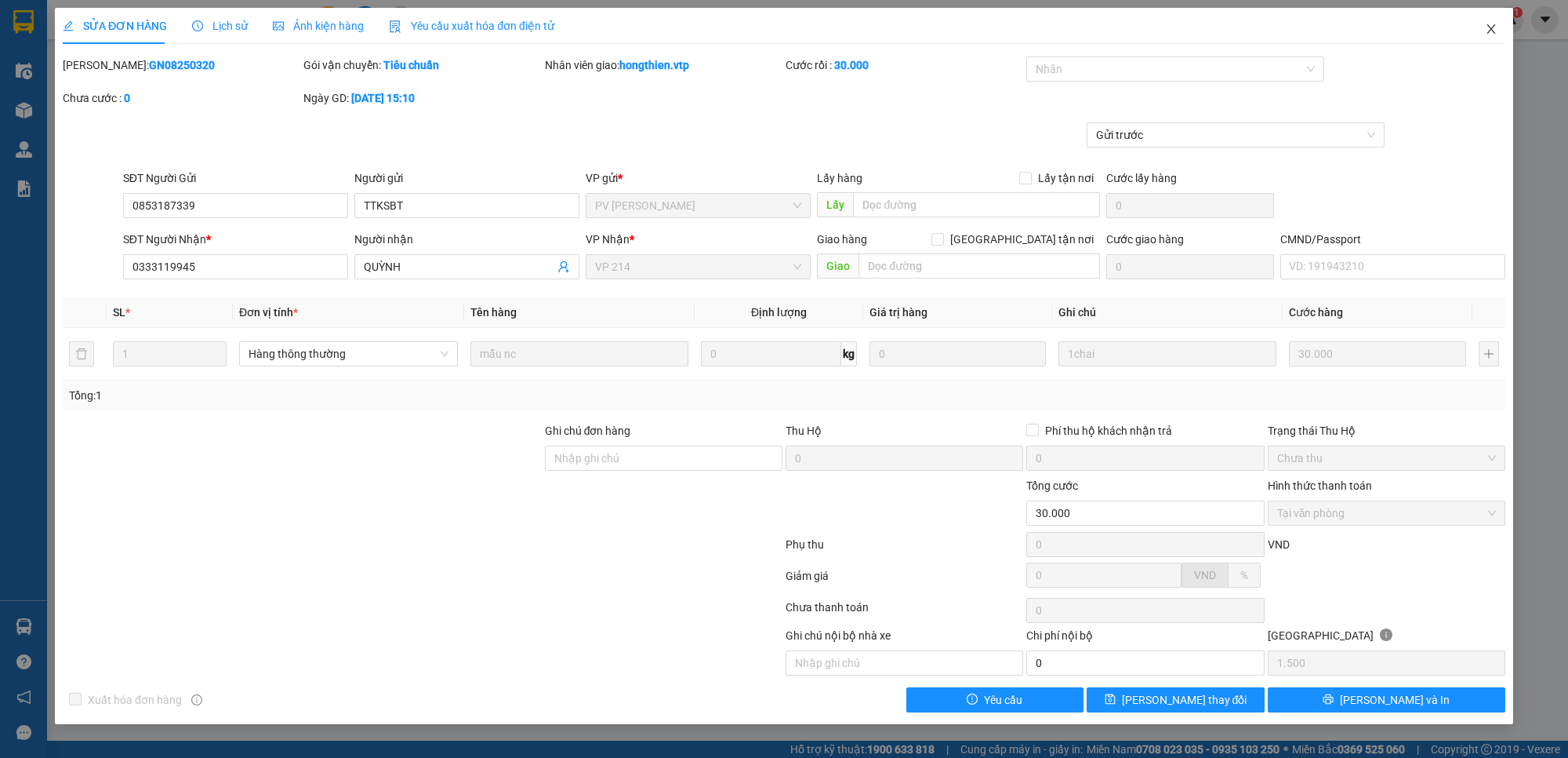
click at [1490, 32] on icon "close" at bounding box center [1491, 29] width 13 height 13
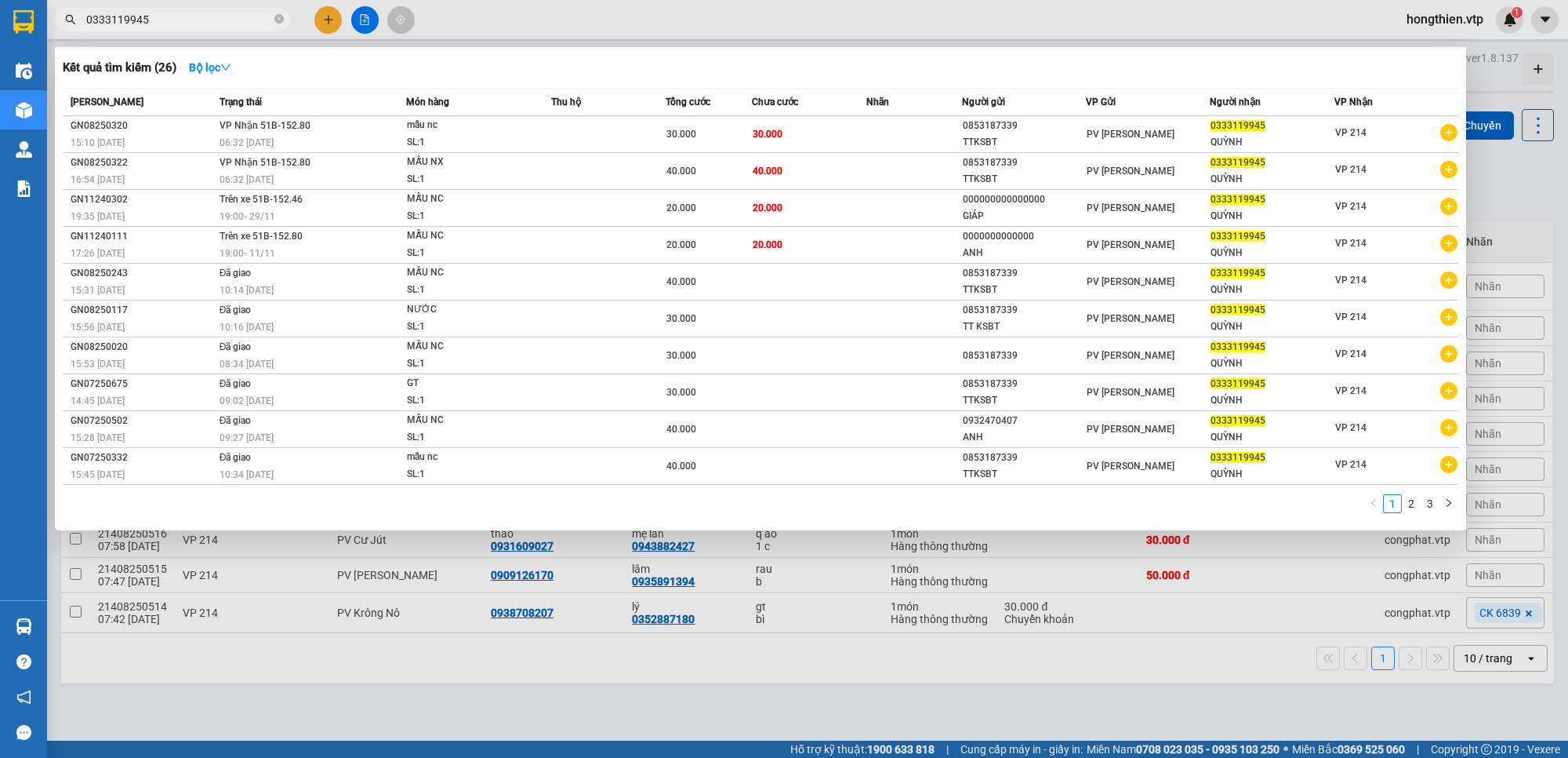
click at [216, 25] on input "0333119945" at bounding box center [178, 19] width 185 height 17
drag, startPoint x: 174, startPoint y: 20, endPoint x: 67, endPoint y: 47, distance: 110.4
click at [67, 34] on div "Kết quả tìm kiếm ( 26 ) Bộ lọc Mã ĐH Trạng thái Món hàng Thu hộ Tổng cước Chưa …" at bounding box center [153, 20] width 306 height 27
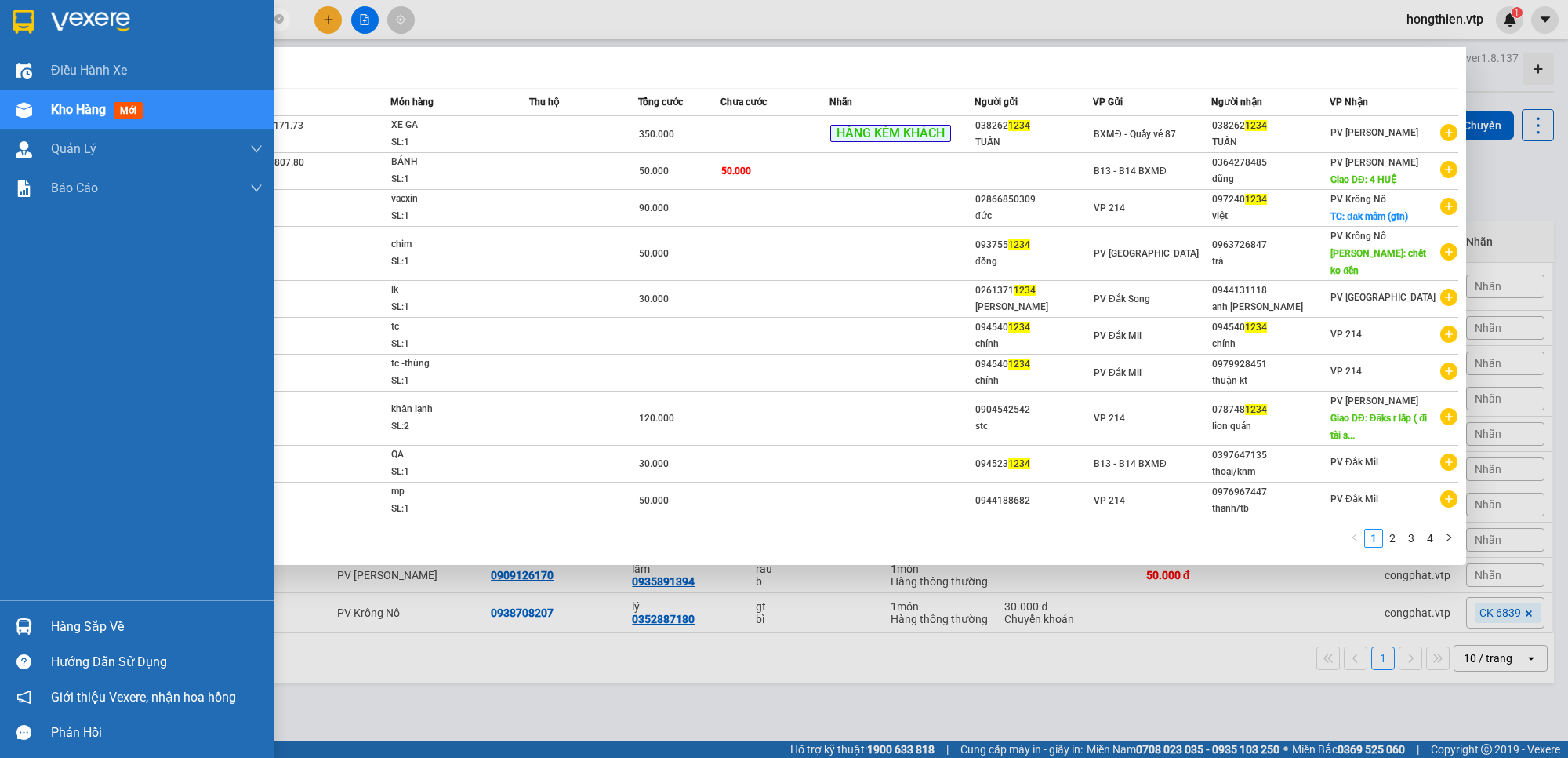
drag, startPoint x: 134, startPoint y: 17, endPoint x: 394, endPoint y: 61, distance: 263.7
click at [16, 32] on section "Kết quả tìm kiếm ( 37 ) Bộ lọc Mã ĐH Trạng thái Món hàng Thu hộ Tổng cước Chưa …" at bounding box center [784, 379] width 1568 height 758
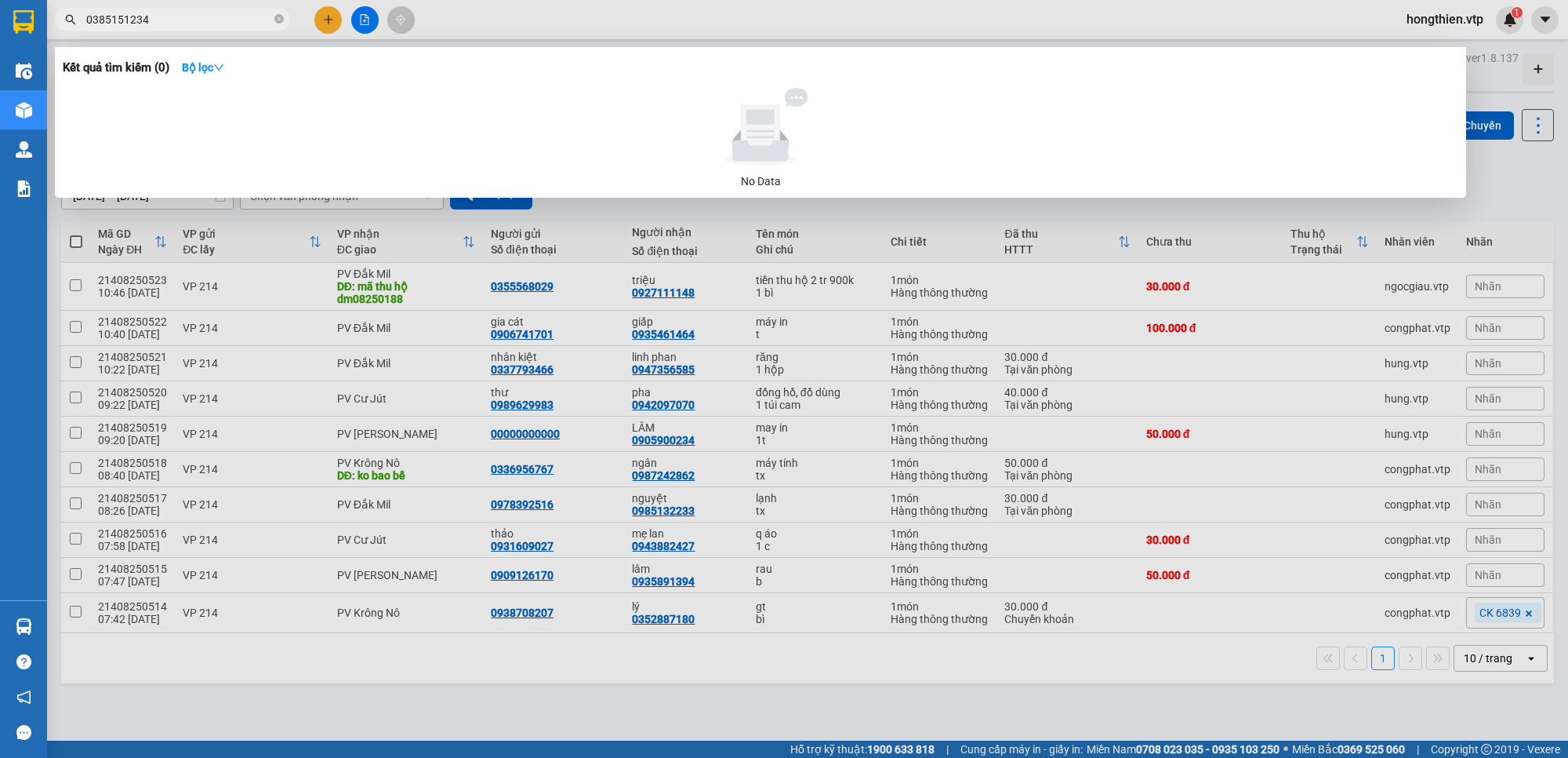
click at [108, 20] on input "0385151234" at bounding box center [178, 19] width 185 height 17
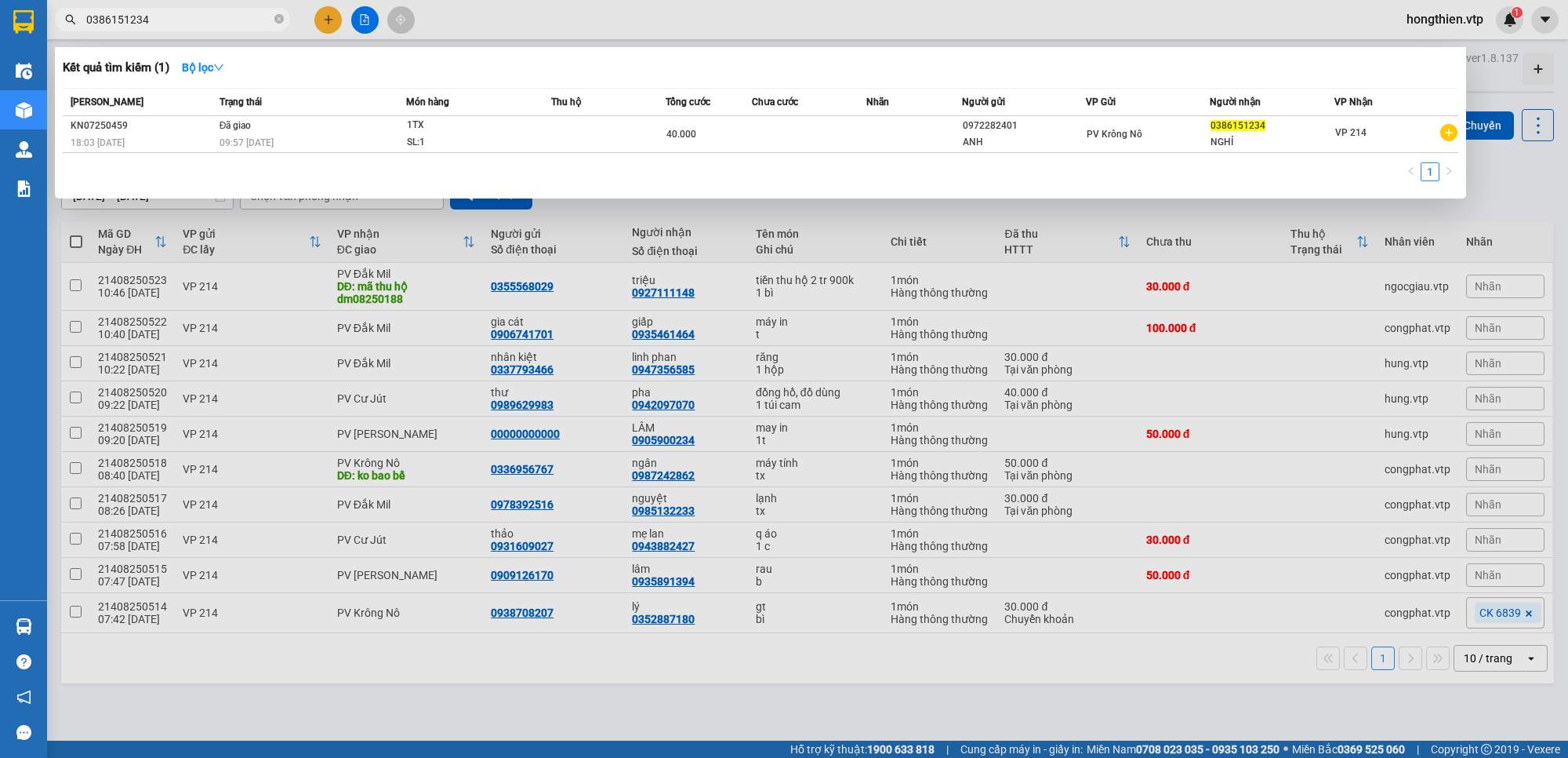
drag, startPoint x: 185, startPoint y: 16, endPoint x: 51, endPoint y: 25, distance: 134.3
click at [29, 22] on section "Kết quả tìm kiếm ( 1 ) Bộ lọc Mã ĐH Trạng thái Món hàng Thu hộ Tổng cước Chưa c…" at bounding box center [784, 379] width 1568 height 758
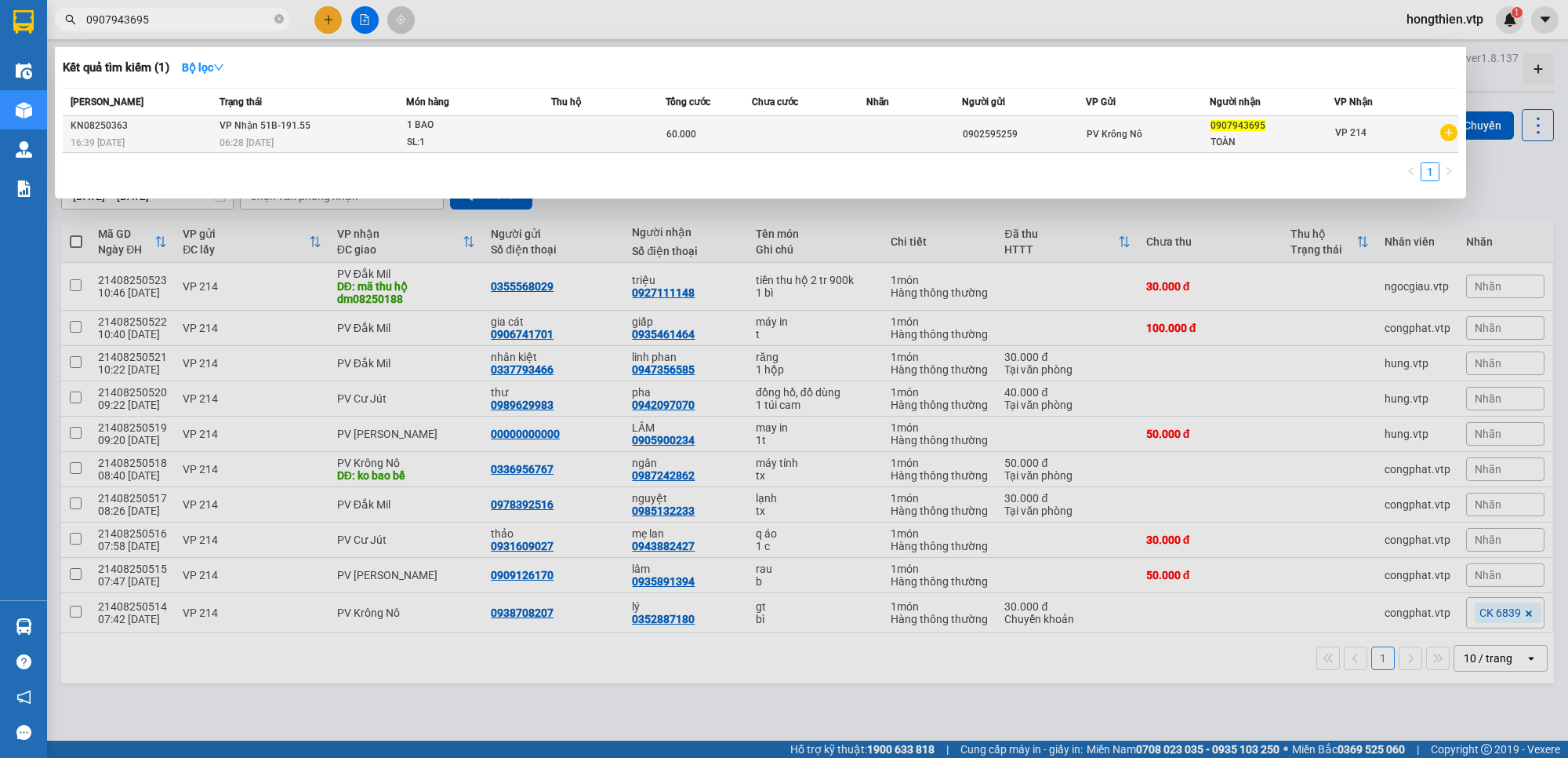
type input "0907943695"
click at [1152, 141] on div "PV Krông Nô" at bounding box center [1148, 133] width 122 height 17
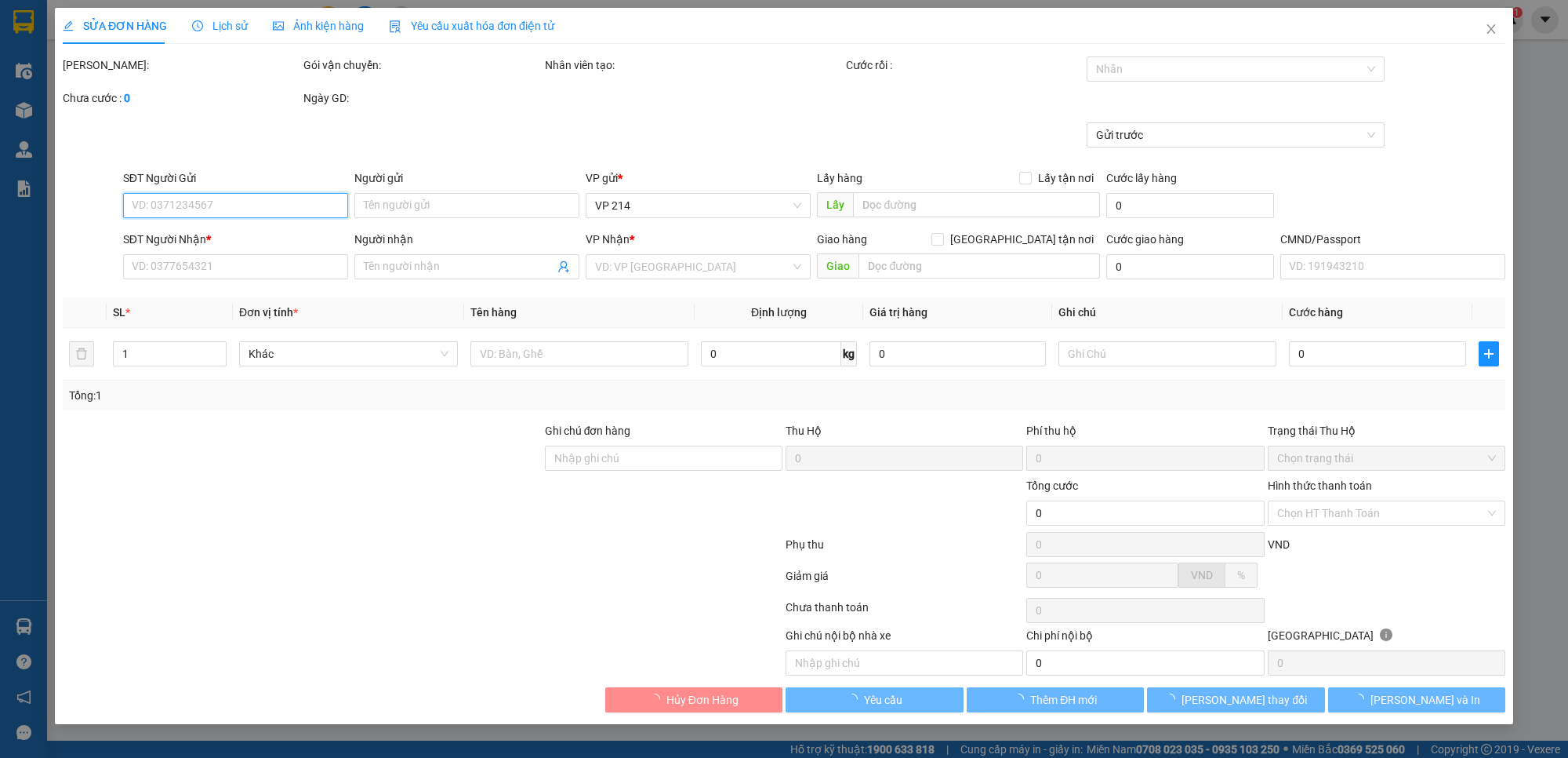
type input "0902595259"
type input "0907943695"
type input "TOÀN"
type input "60.000"
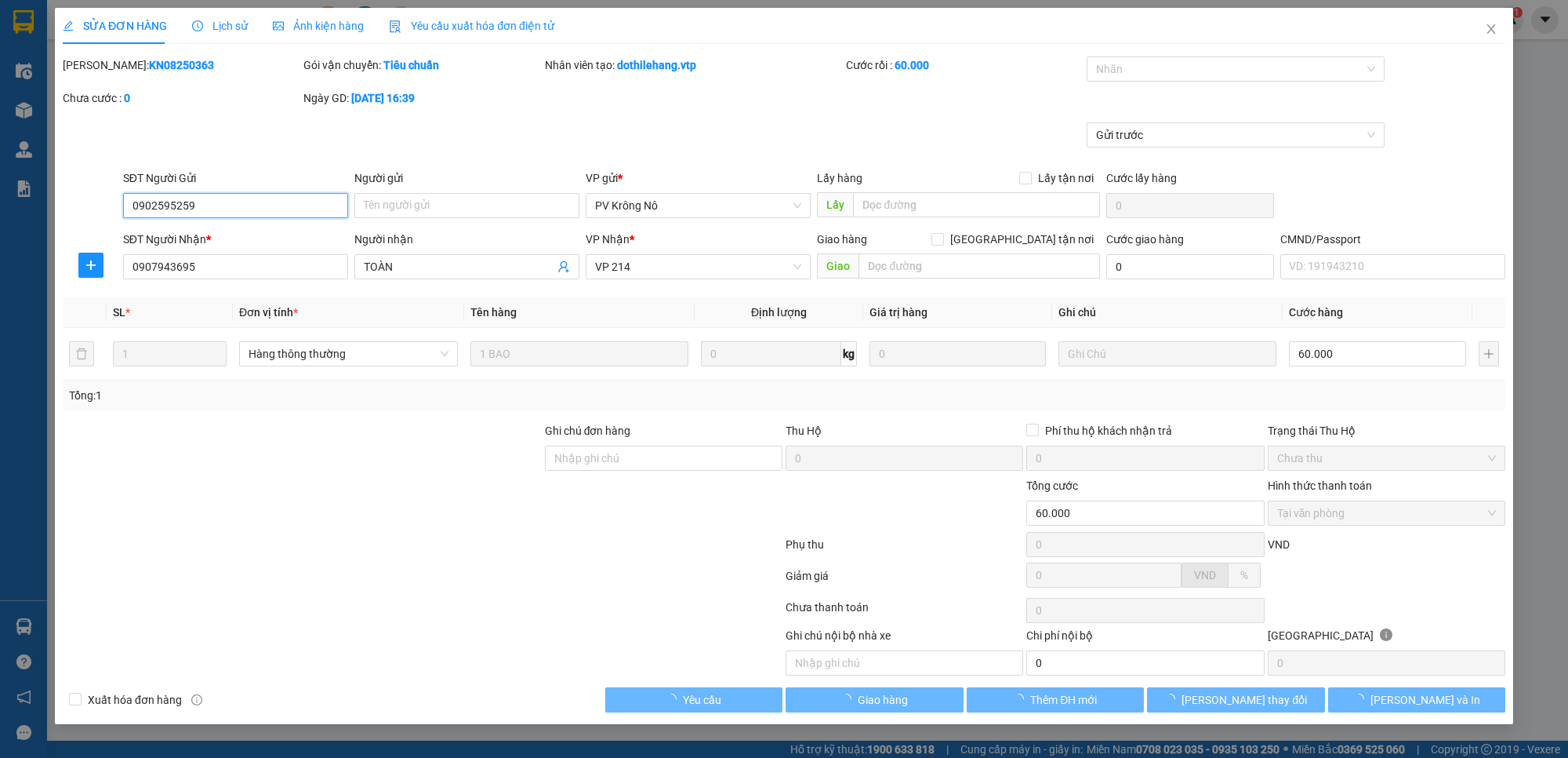
type input "3.000"
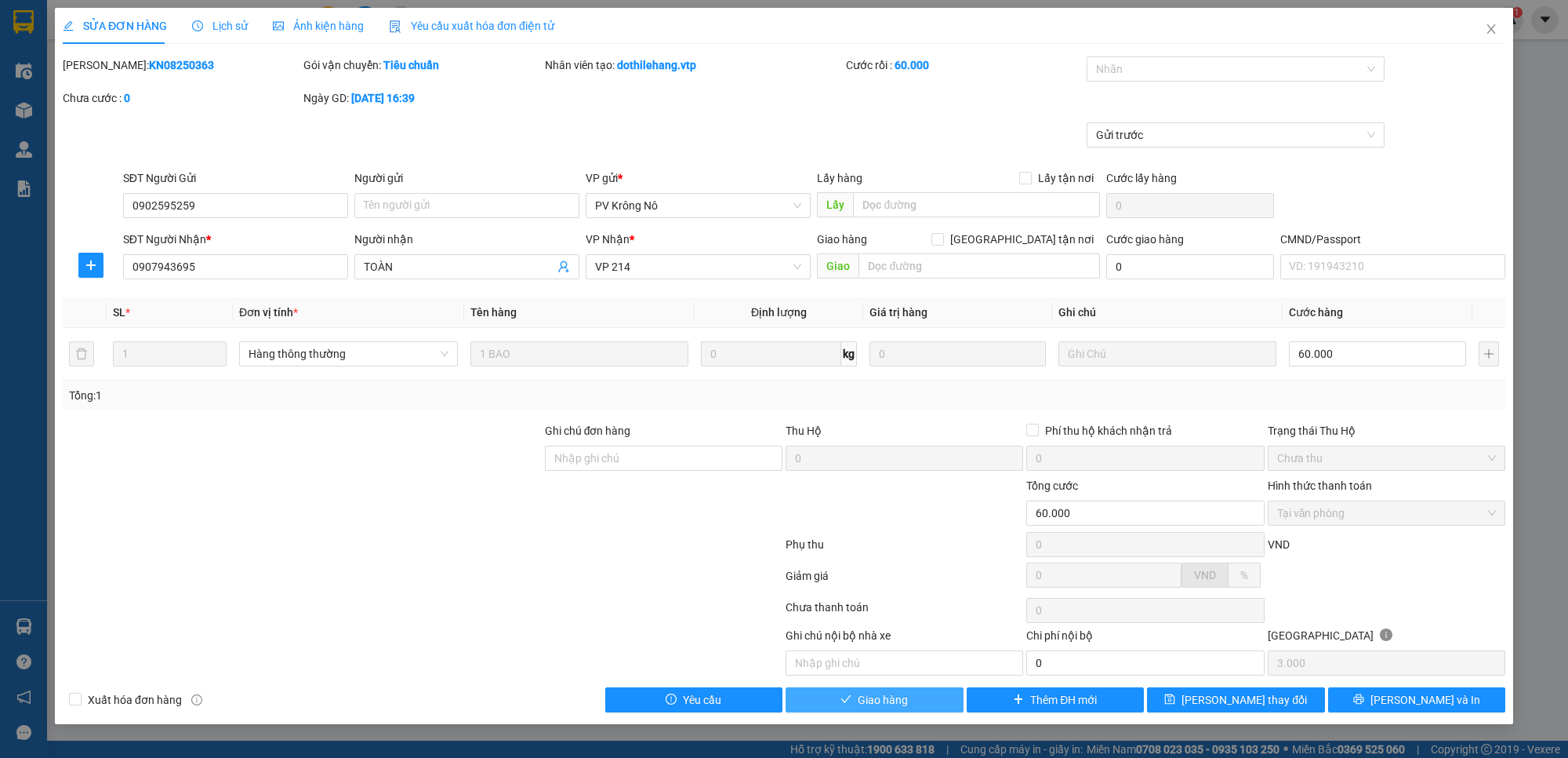
click at [907, 703] on button "Giao hàng" at bounding box center [874, 699] width 178 height 25
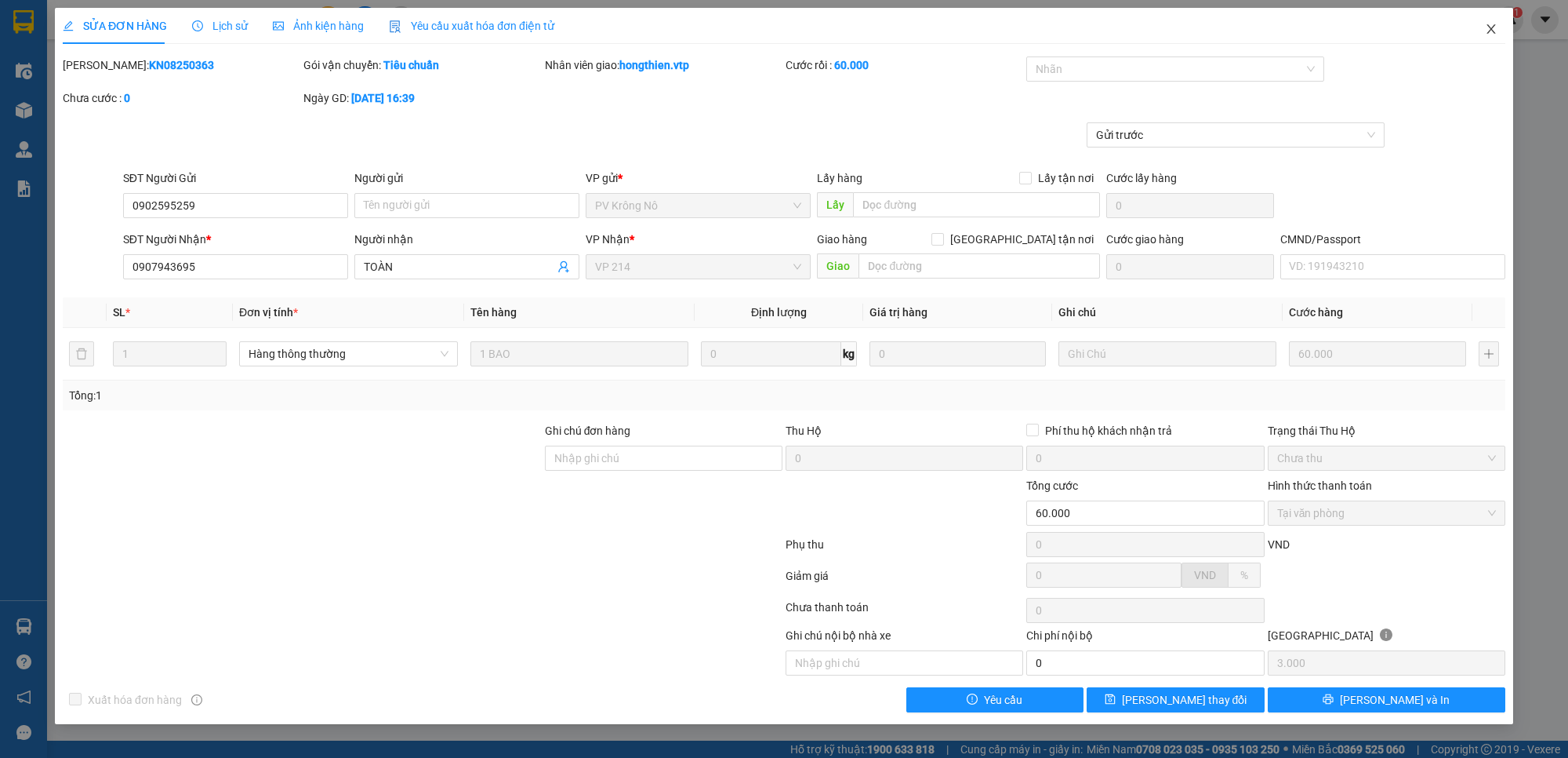
click at [1487, 31] on icon "close" at bounding box center [1491, 29] width 13 height 13
